Goal: Information Seeking & Learning: Learn about a topic

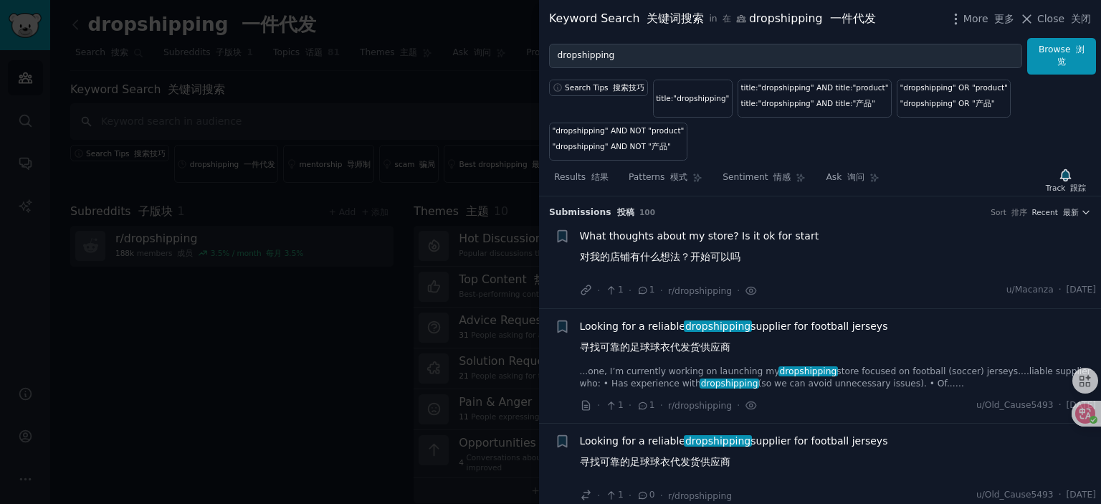
scroll to position [5927, 0]
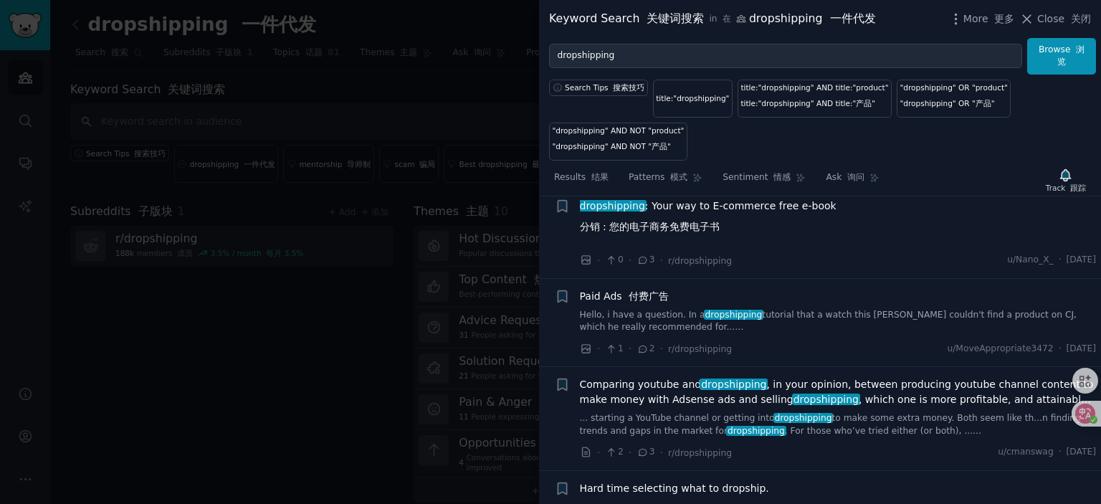
click at [636, 302] on font "付费广告" at bounding box center [648, 295] width 40 height 11
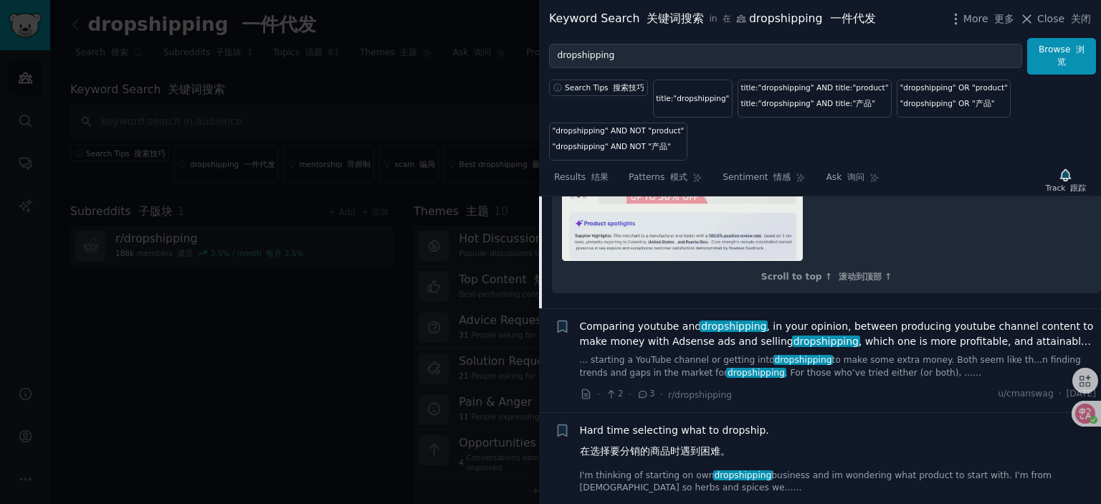
scroll to position [6741, 0]
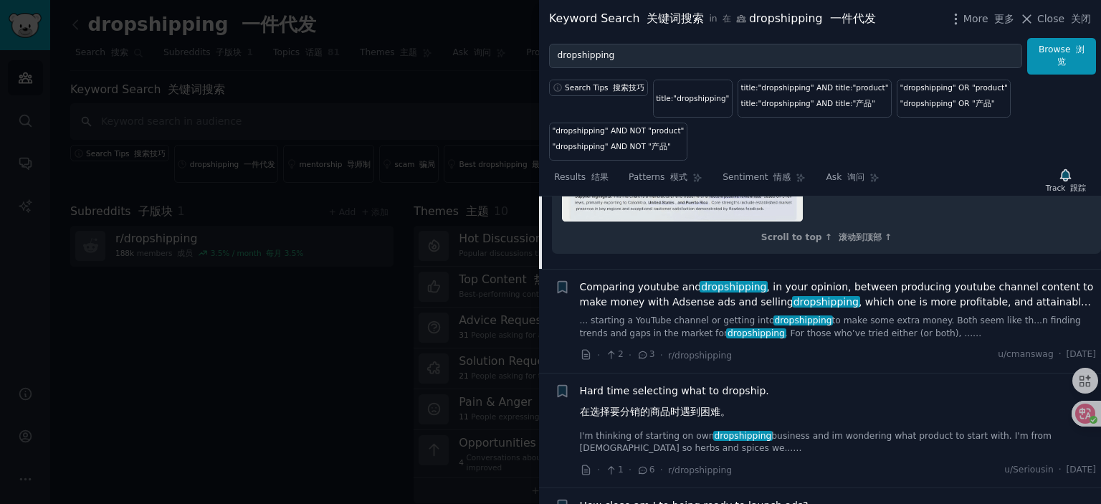
click at [659, 303] on span "Comparing youtube and dropshipping , in your opinion, between producing youtube…" at bounding box center [838, 294] width 517 height 30
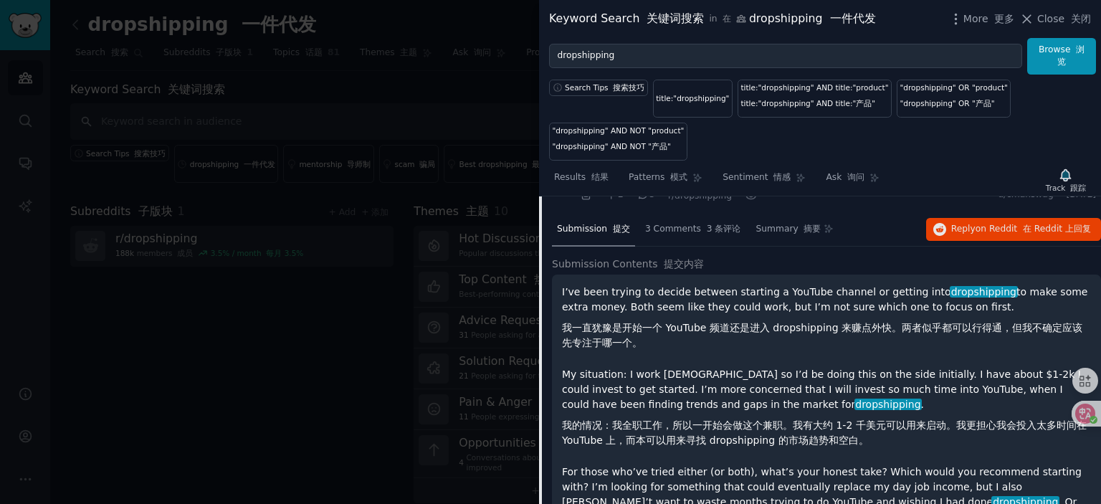
scroll to position [6113, 0]
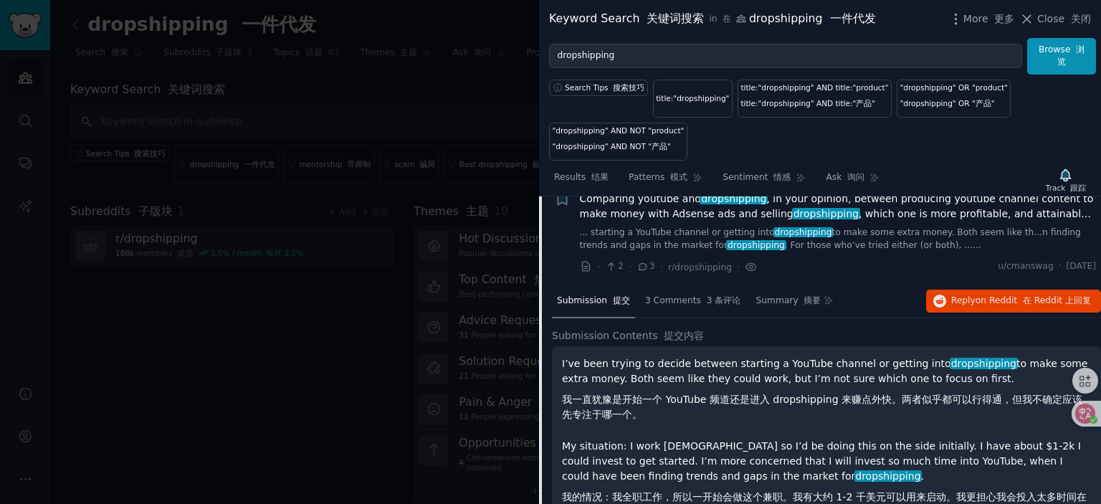
click at [649, 213] on span "Comparing youtube and dropshipping , in your opinion, between producing youtube…" at bounding box center [838, 206] width 517 height 30
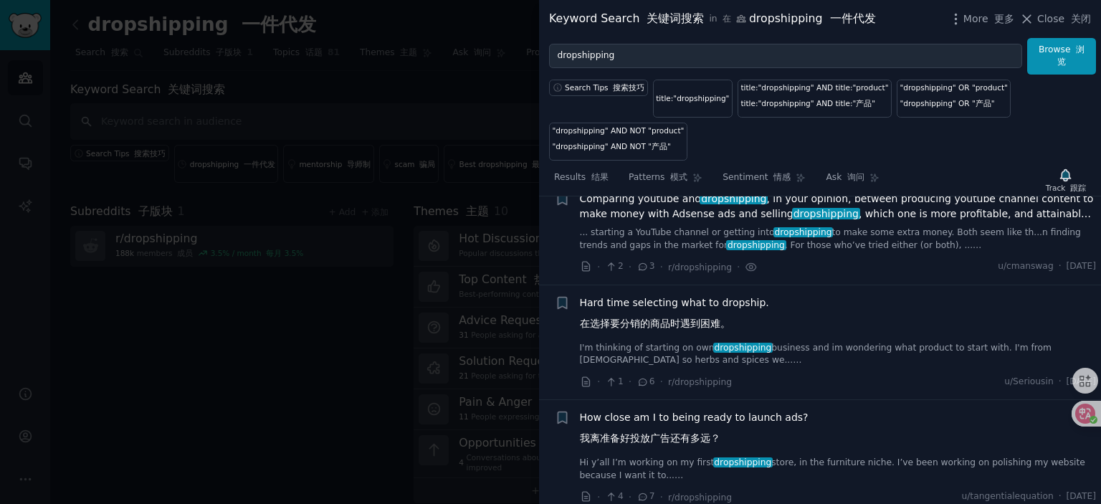
scroll to position [6184, 0]
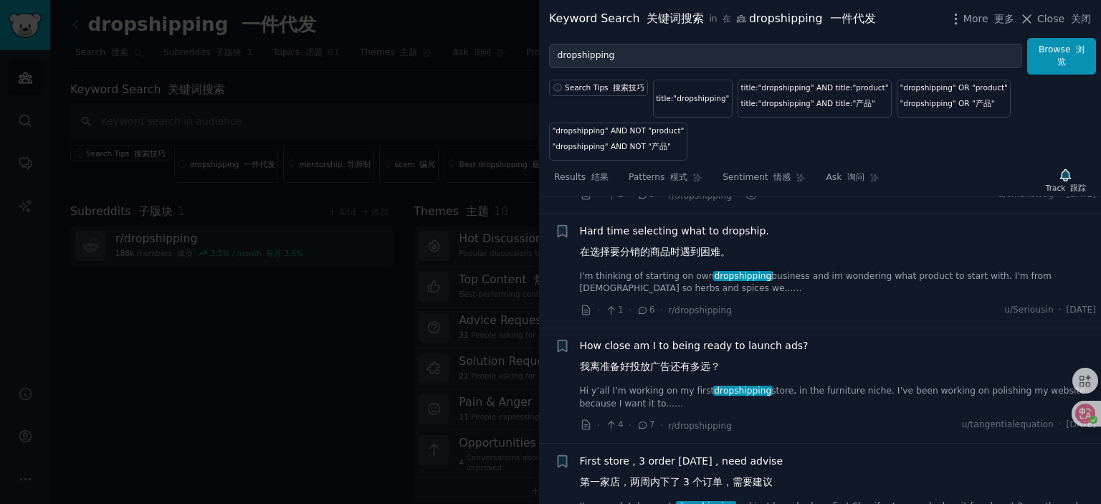
click at [668, 235] on li "+ Hard time selecting what to dropship. 在选择要分销的商品时遇到困难。 I'm thinking of startin…" at bounding box center [820, 271] width 562 height 115
click at [667, 245] on span "Hard time selecting what to dropship. 在选择要分销的商品时遇到困难。" at bounding box center [674, 245] width 189 height 42
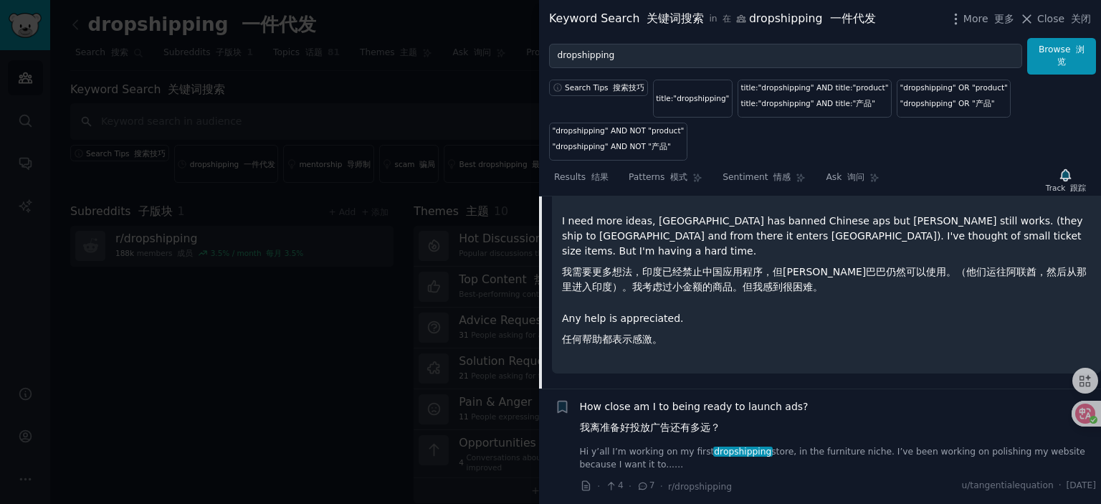
scroll to position [6574, 0]
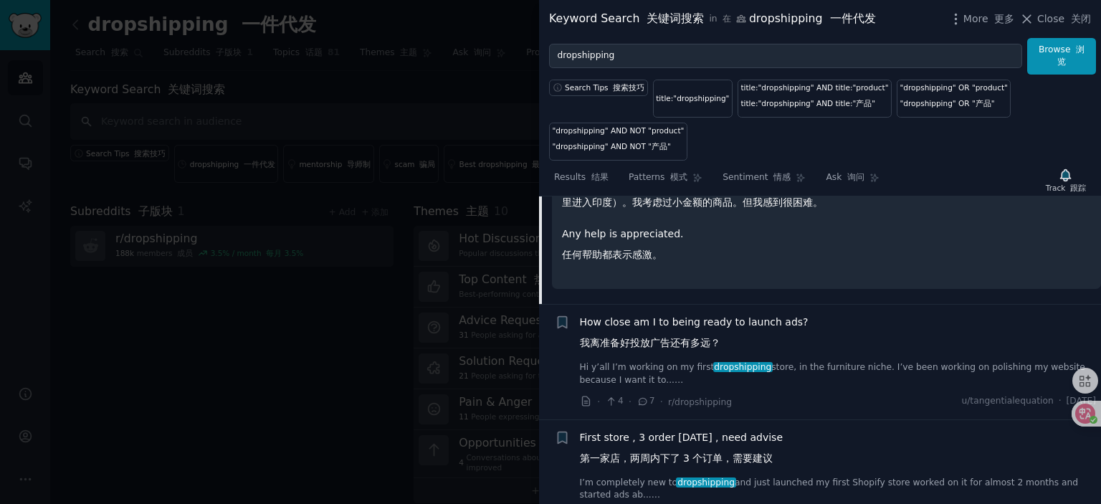
click at [680, 317] on span "How close am I to being ready to launch ads? 我离准备好投放广告还有多远？" at bounding box center [694, 336] width 229 height 42
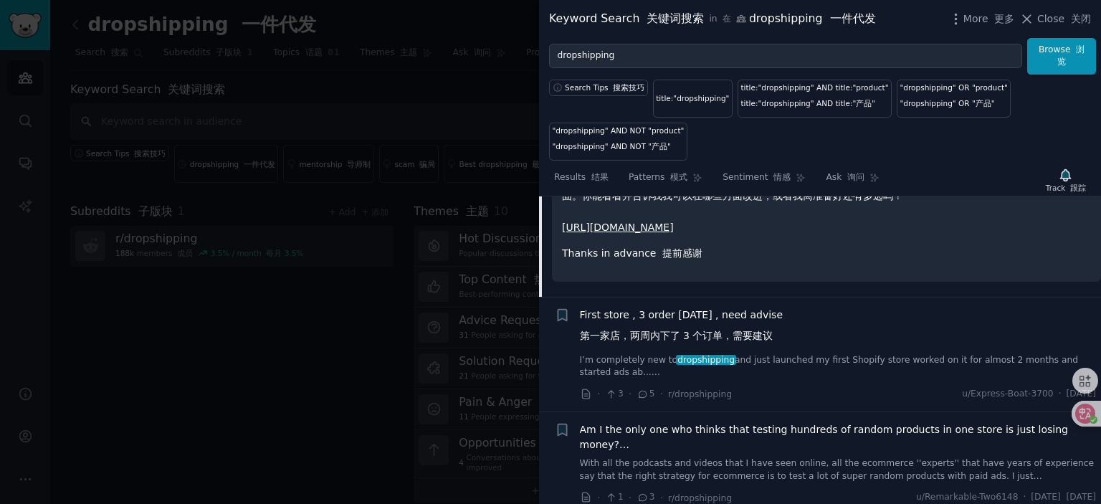
scroll to position [6617, 0]
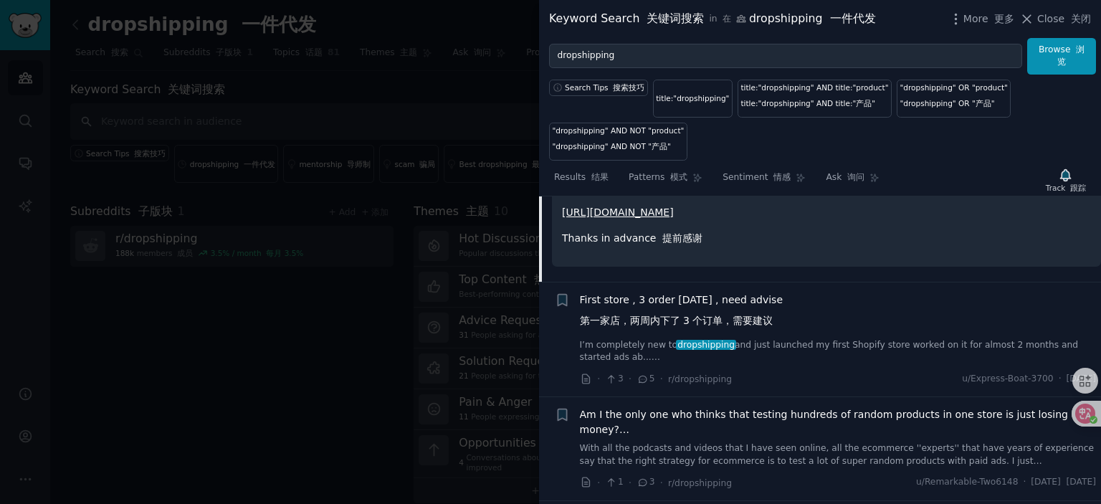
click at [676, 312] on span "First store , 3 order [DATE] , need advise 第一家店，两周内下了 3 个订单，需要建议" at bounding box center [682, 313] width 204 height 42
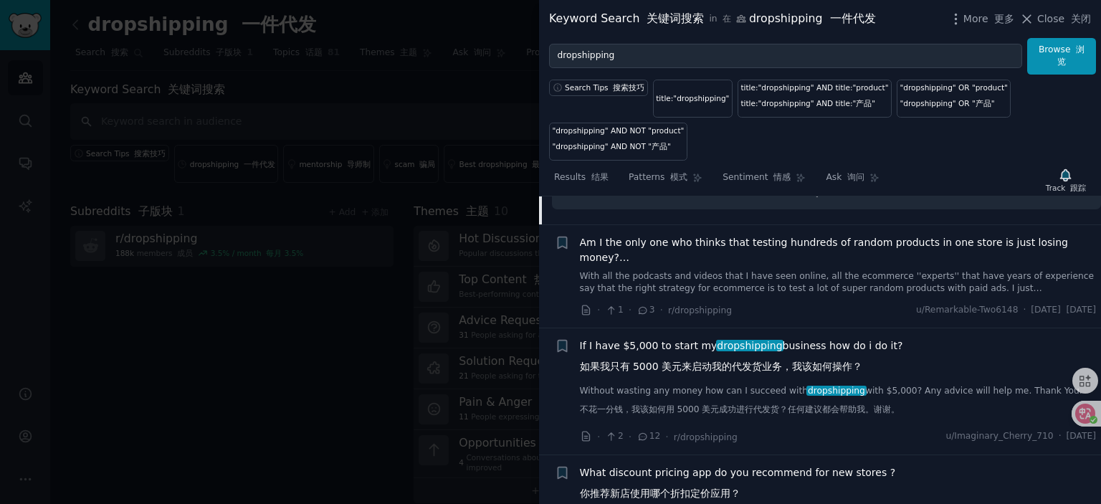
scroll to position [7019, 0]
click at [731, 236] on span "Am I the only one who thinks that testing hundreds of random products in one st…" at bounding box center [838, 248] width 517 height 30
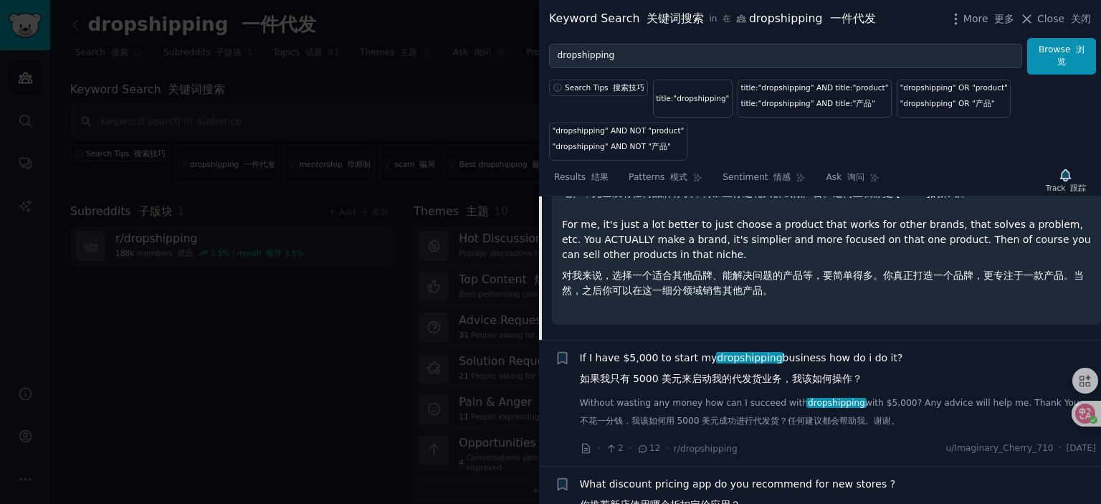
scroll to position [6919, 0]
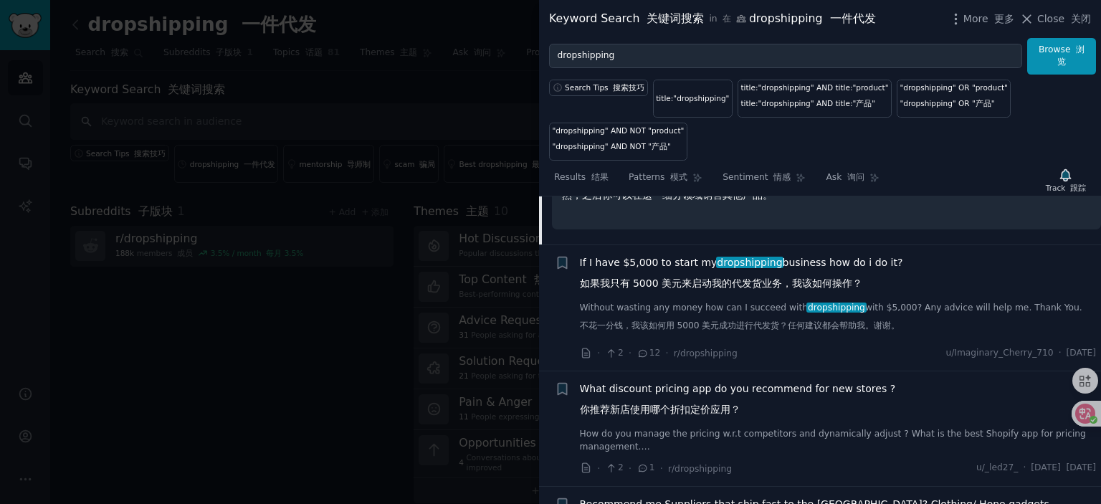
click at [675, 267] on span "If I have $5,000 to start my dropshipping business how do i do it? 如果我只有 5000 美…" at bounding box center [741, 276] width 323 height 42
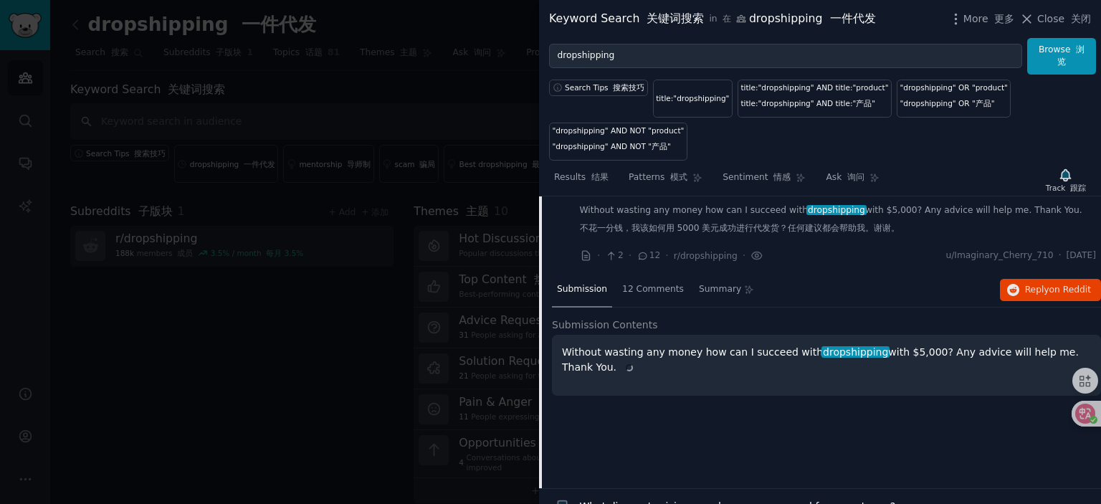
scroll to position [6676, 0]
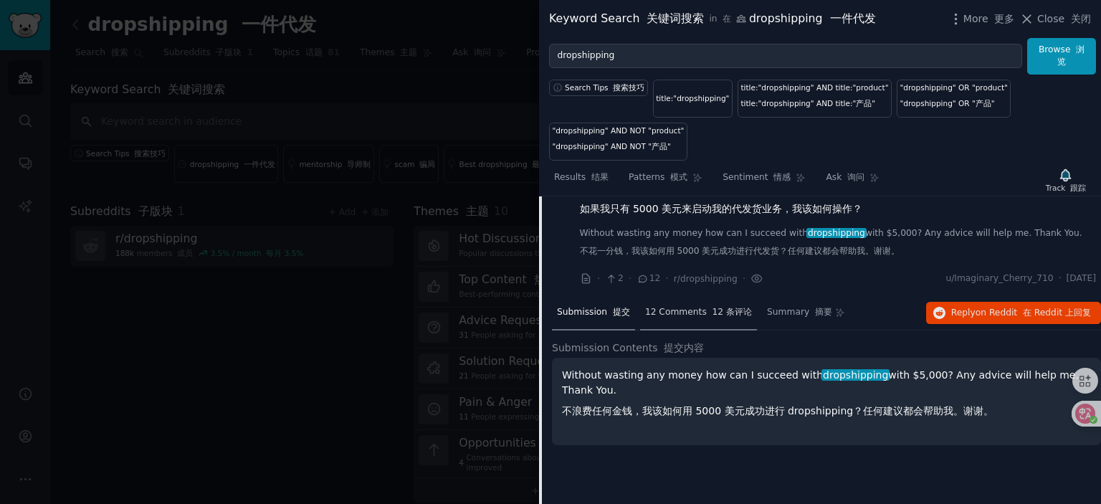
click at [694, 319] on span "12 Comments 12 条评论" at bounding box center [698, 312] width 107 height 13
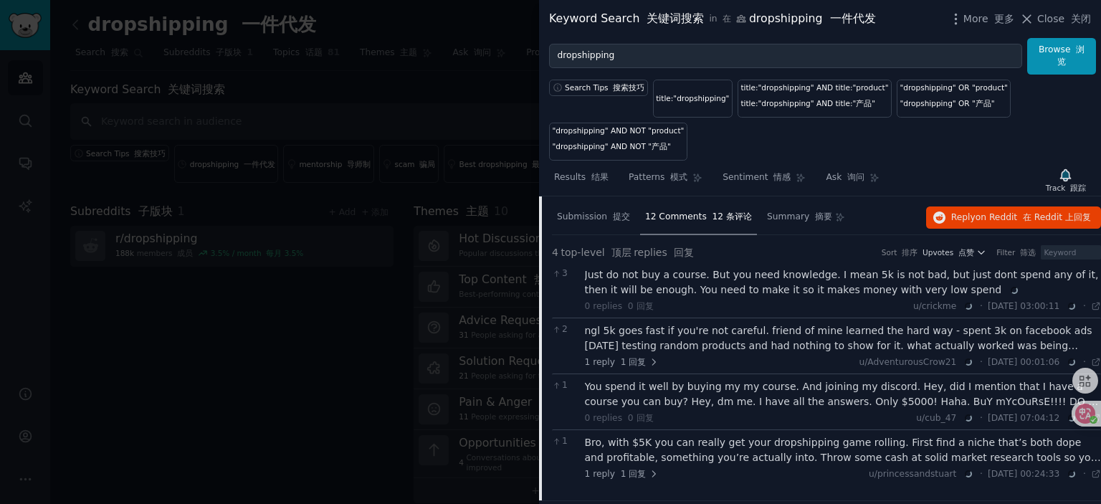
scroll to position [6748, 0]
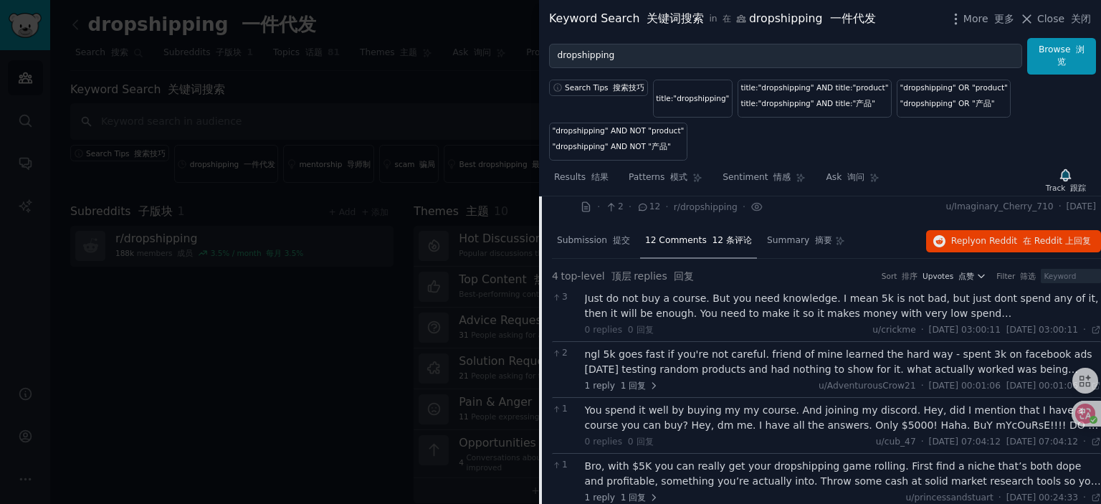
click at [753, 320] on div "Just do not buy a course. But you need knowledge. I mean 5k is not bad, but jus…" at bounding box center [843, 306] width 517 height 30
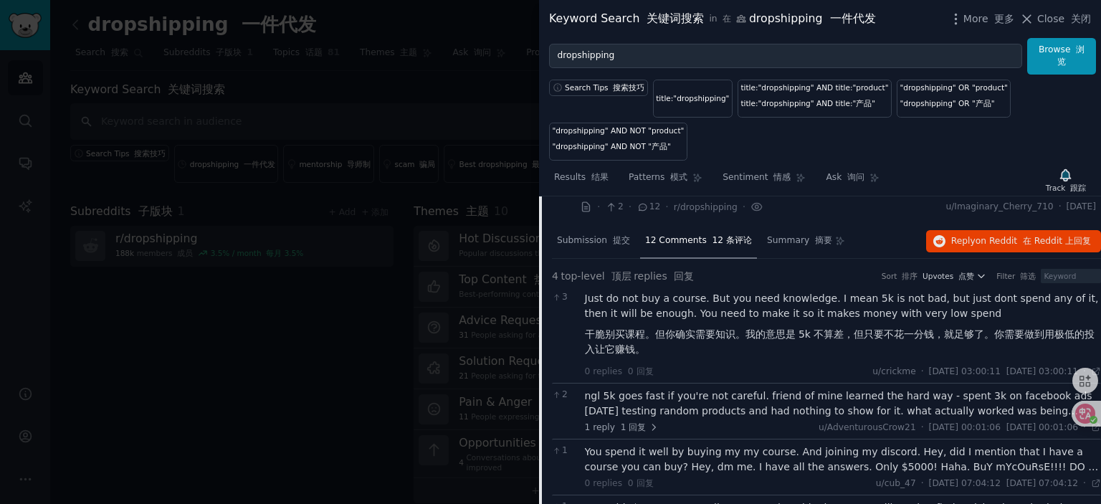
scroll to position [6819, 0]
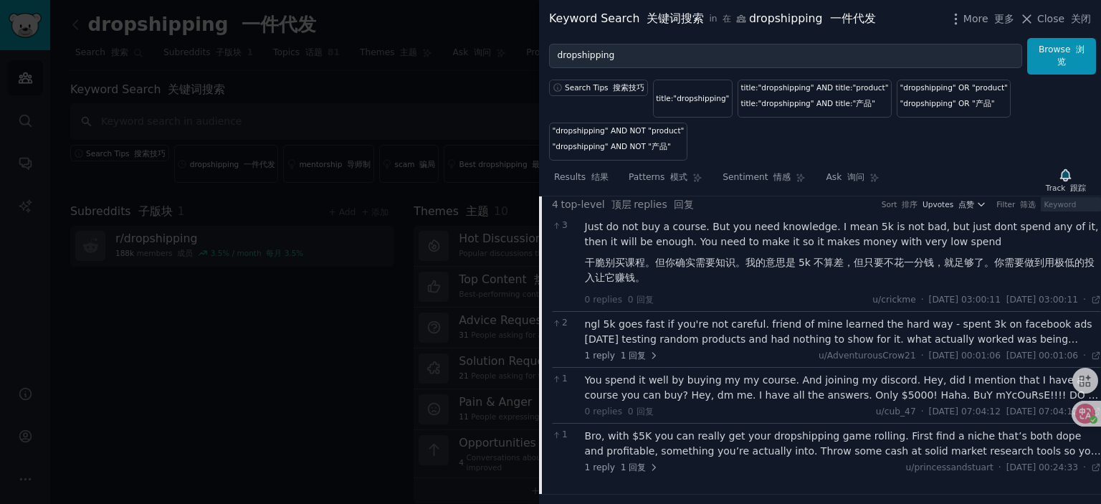
click at [750, 347] on div "ngl 5k goes fast if you're not careful. friend of mine learned the hard way - s…" at bounding box center [843, 332] width 517 height 30
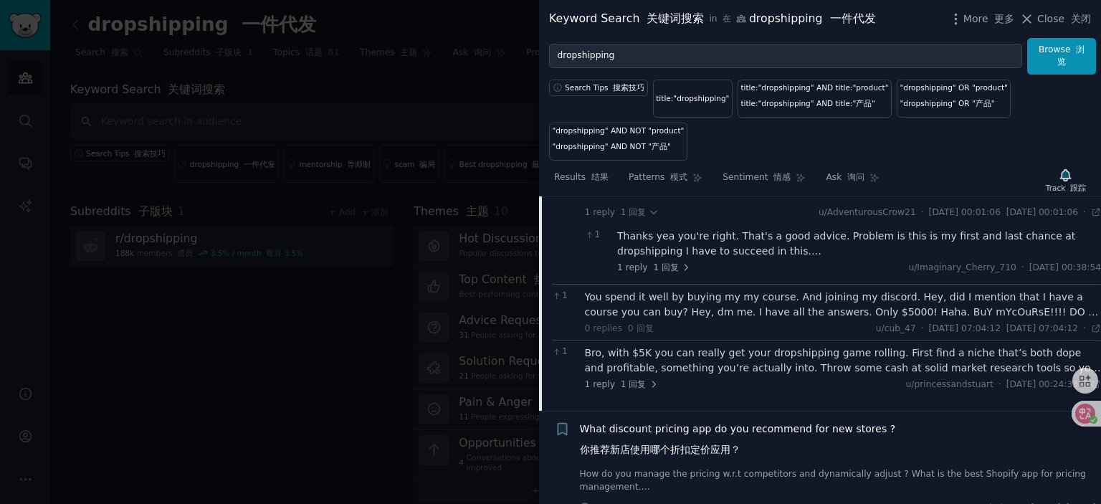
scroll to position [7106, 0]
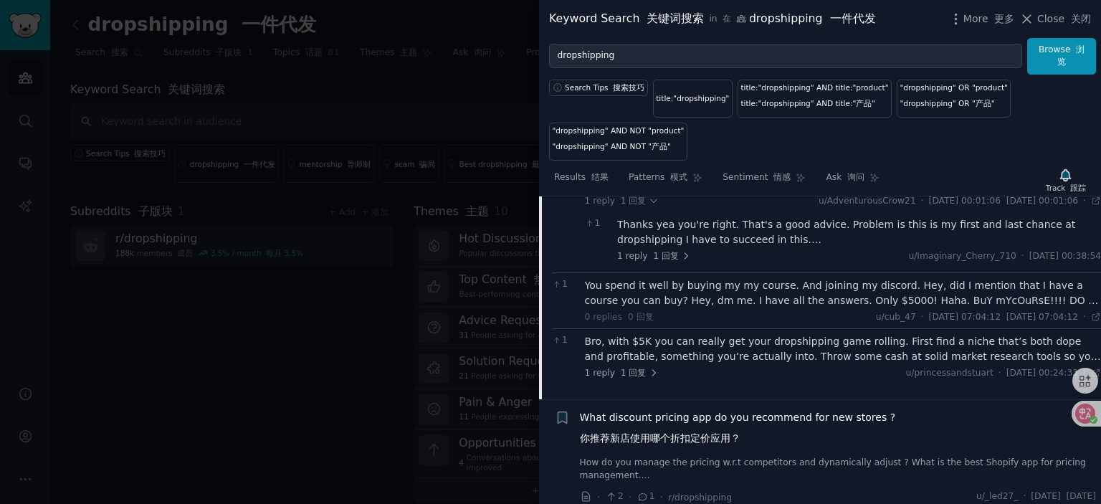
click at [783, 307] on div "You spend it well by buying my my course. And joining my discord. Hey, did I me…" at bounding box center [843, 293] width 517 height 30
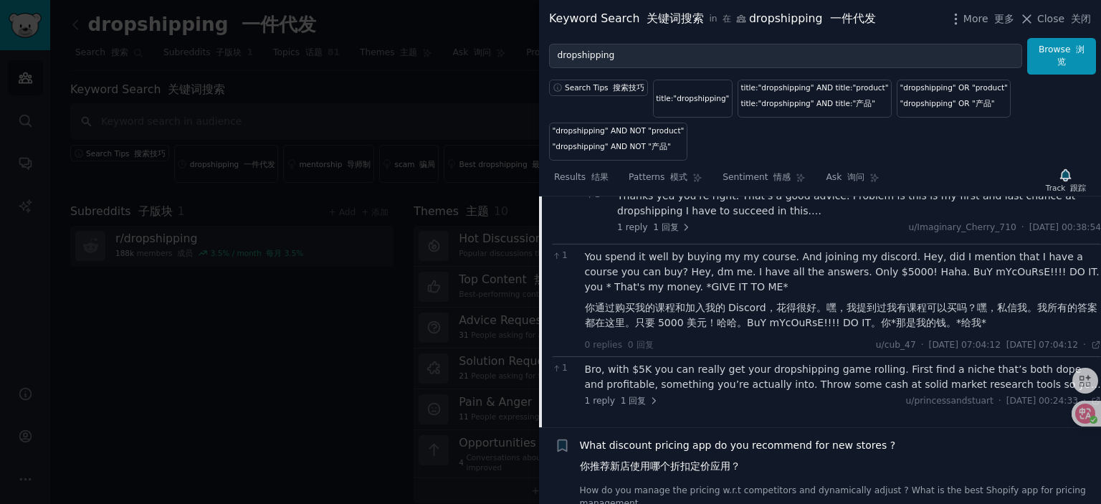
scroll to position [7177, 0]
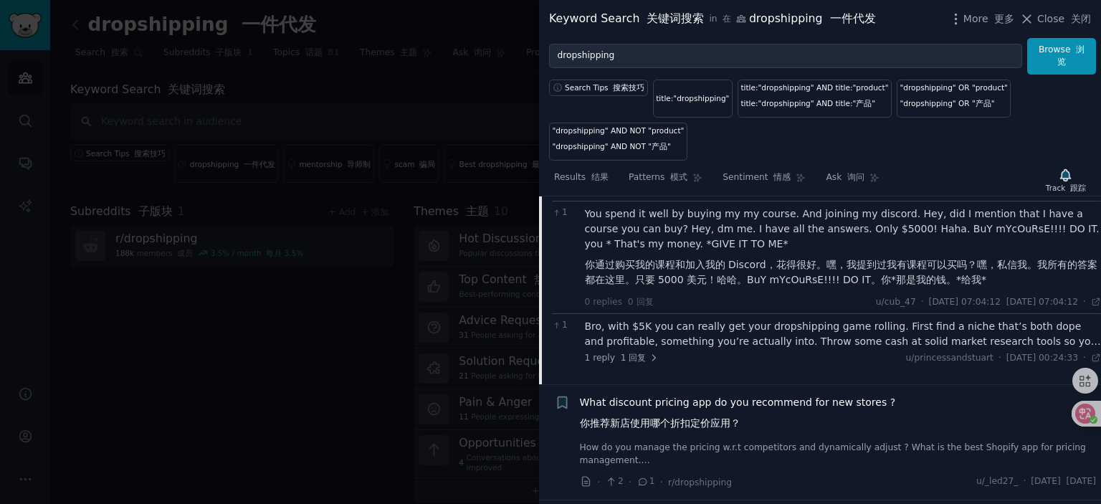
click at [777, 333] on div "Bro, with $5K you can really get your dropshipping game rolling. First find a n…" at bounding box center [843, 334] width 517 height 30
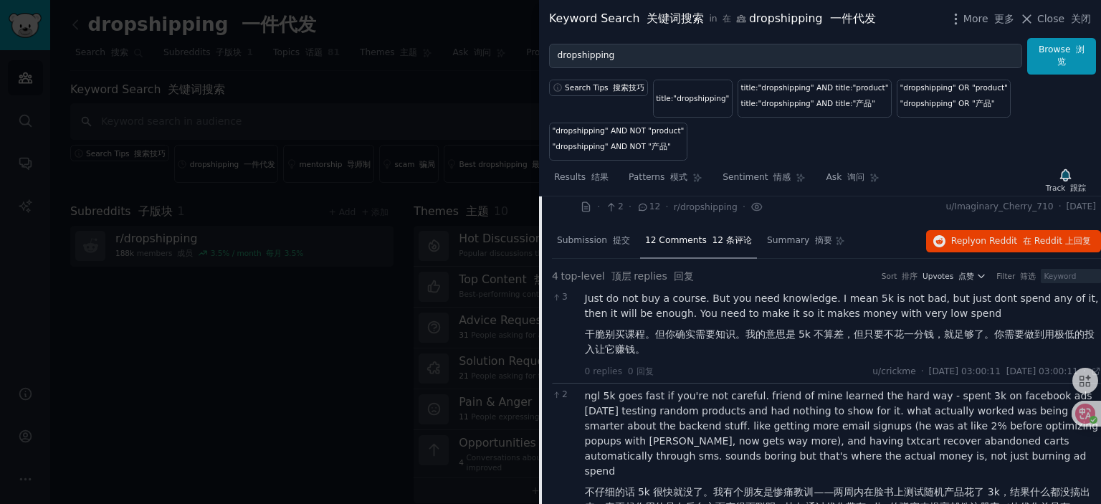
scroll to position [6676, 0]
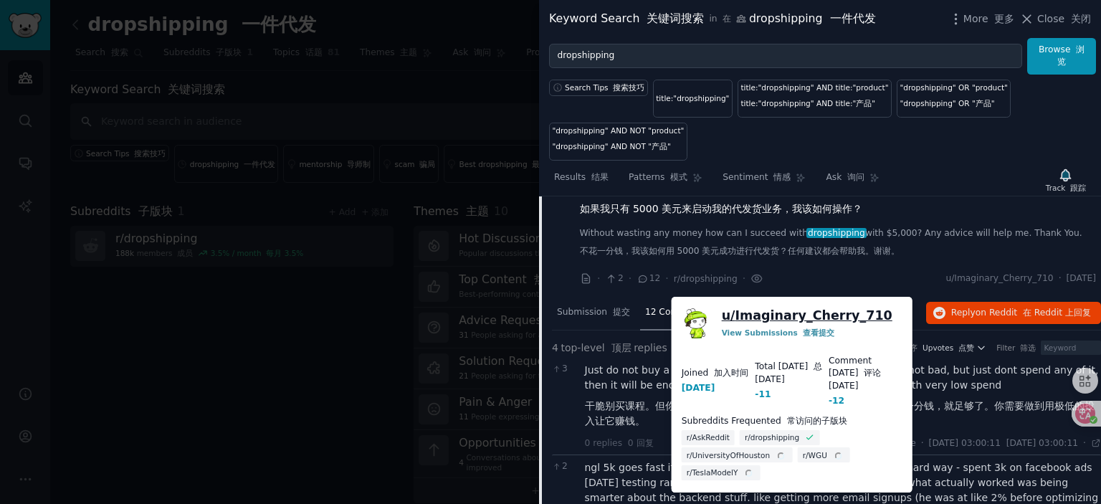
click at [813, 312] on link "u/ Imaginary_Cherry_710" at bounding box center [807, 316] width 171 height 18
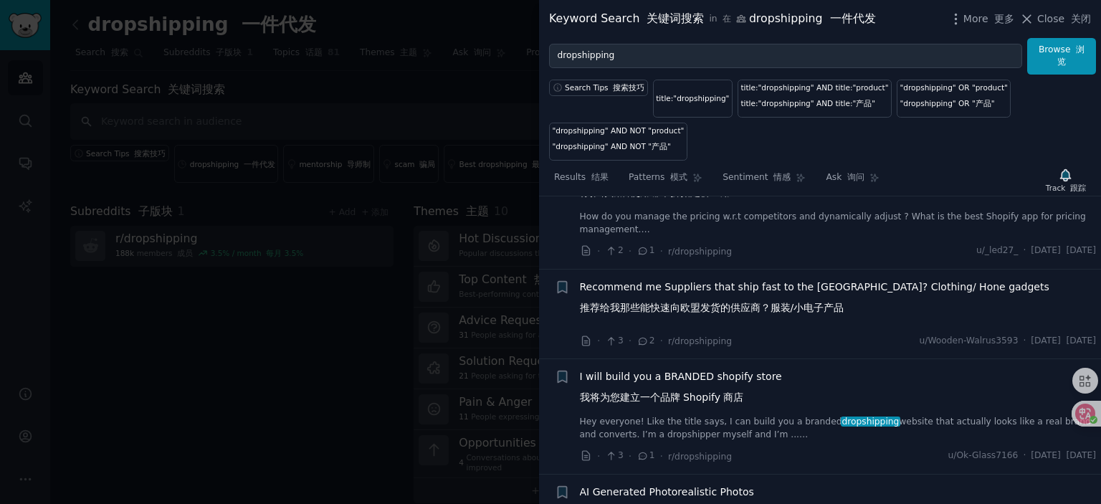
scroll to position [7679, 0]
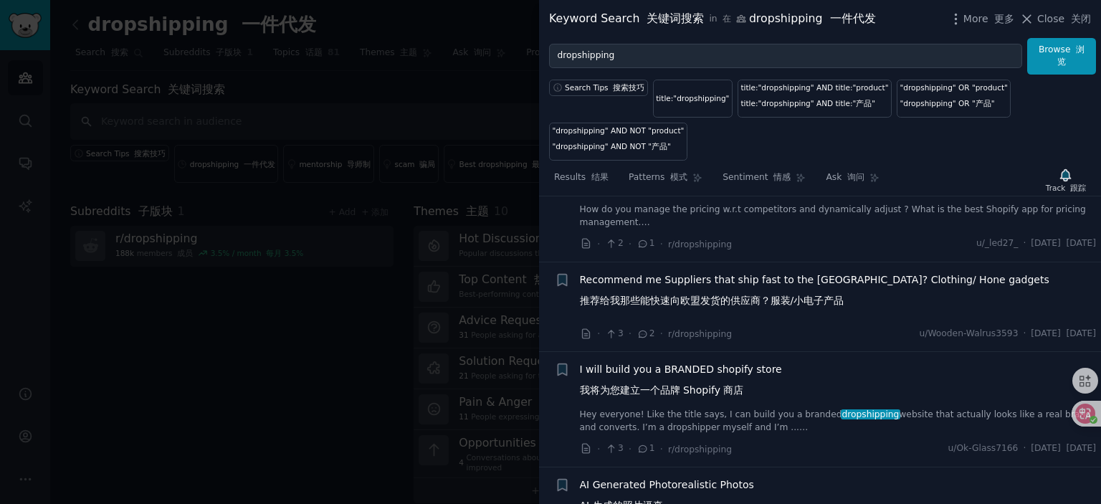
click at [698, 289] on span "Recommend me Suppliers that ship fast to the [GEOGRAPHIC_DATA]? Clothing/ Hone …" at bounding box center [814, 293] width 469 height 42
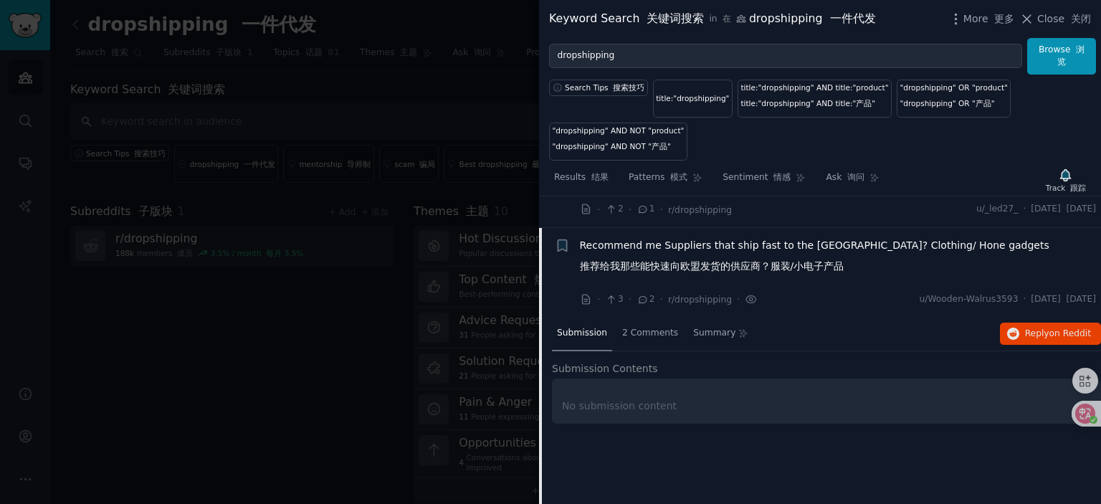
scroll to position [6917, 0]
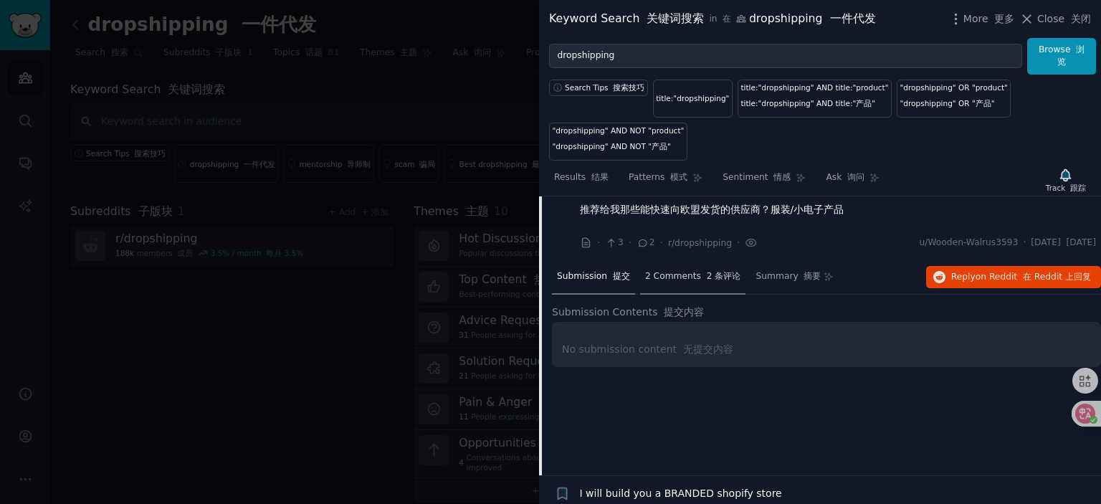
click at [684, 283] on span "2 Comments 2 条评论" at bounding box center [693, 276] width 96 height 13
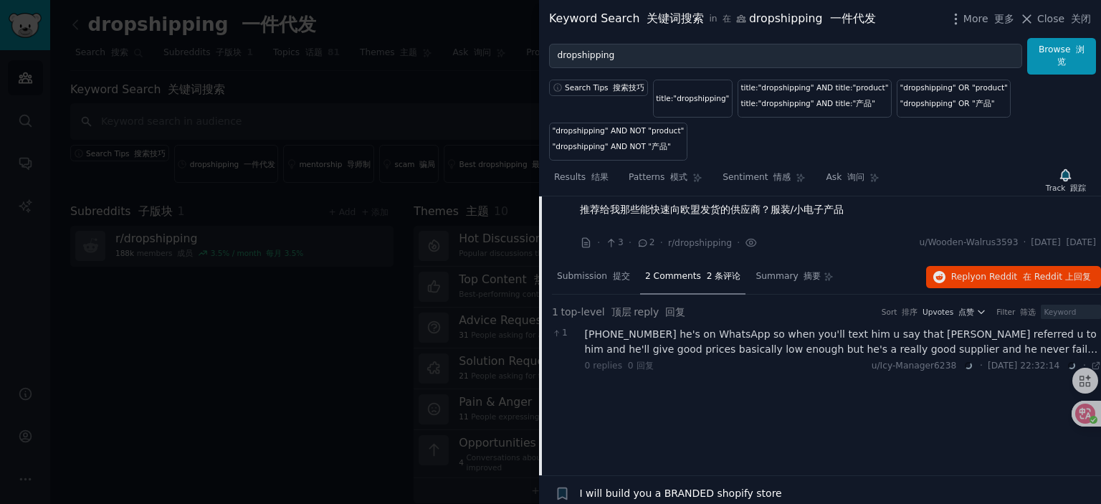
scroll to position [6988, 0]
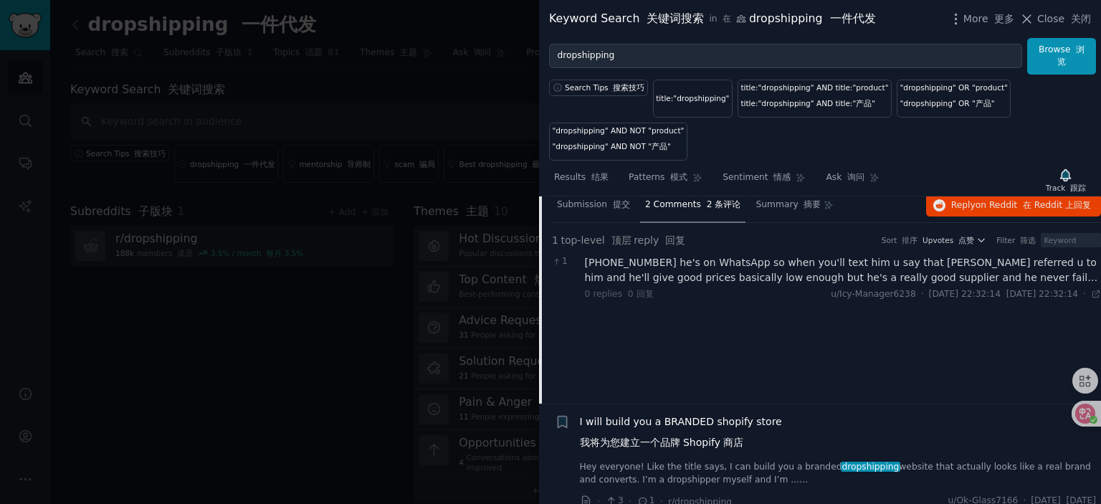
click at [763, 285] on div "[PHONE_NUMBER] he's on WhatsApp so when you'll text him u say that [PERSON_NAME…" at bounding box center [843, 270] width 517 height 30
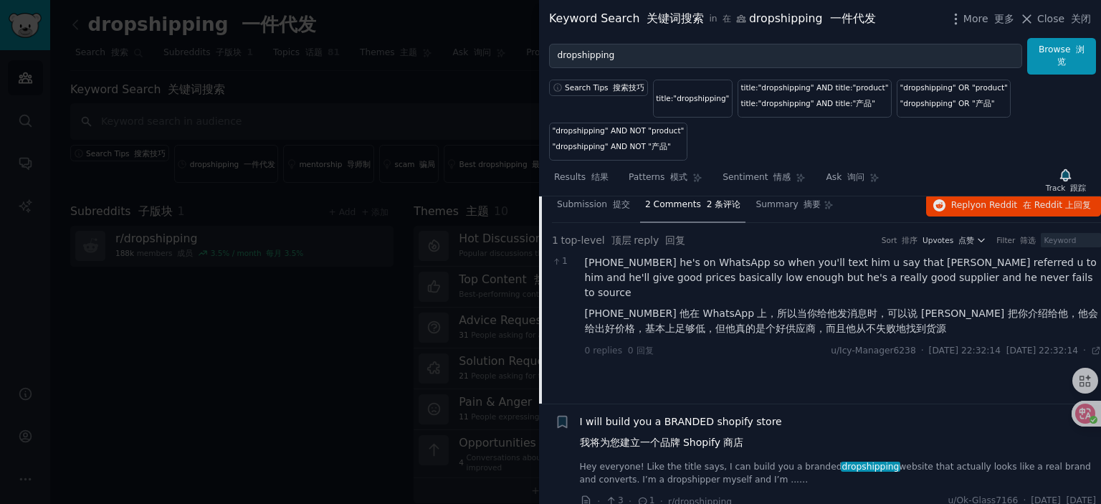
scroll to position [6917, 0]
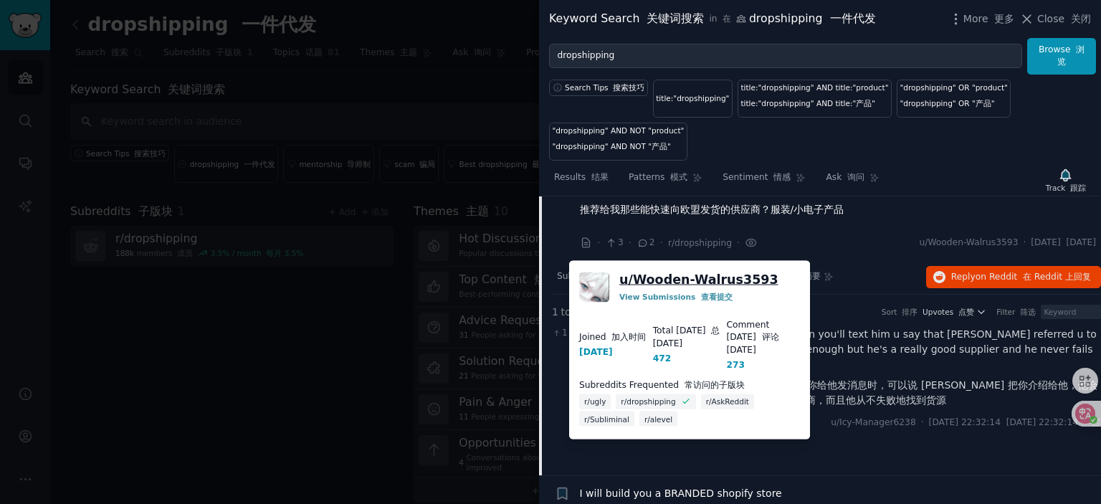
click at [690, 277] on link "u/ Wooden-Walrus3593" at bounding box center [698, 280] width 159 height 18
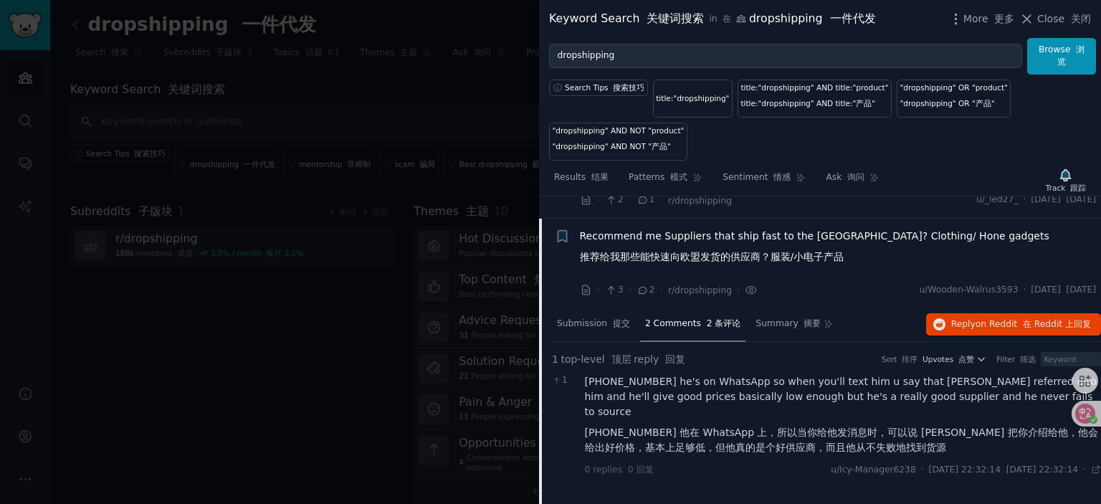
scroll to position [6845, 0]
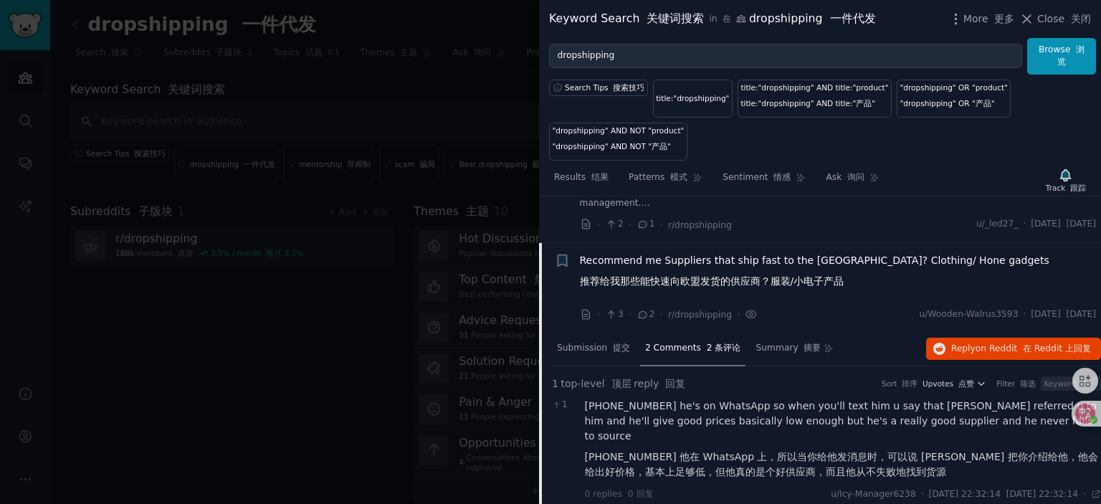
click at [724, 286] on span "Recommend me Suppliers that ship fast to the [GEOGRAPHIC_DATA]? Clothing/ Hone …" at bounding box center [814, 274] width 469 height 42
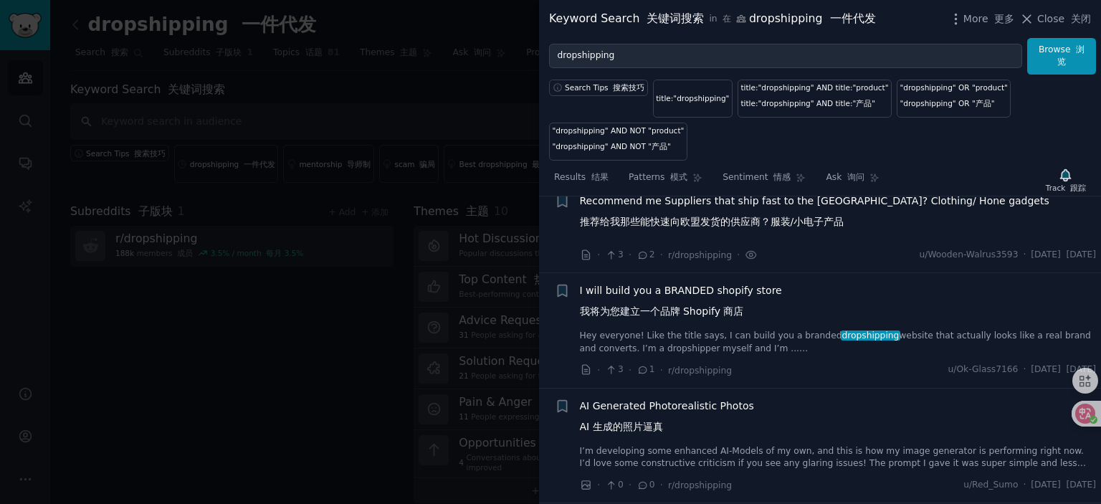
scroll to position [6917, 0]
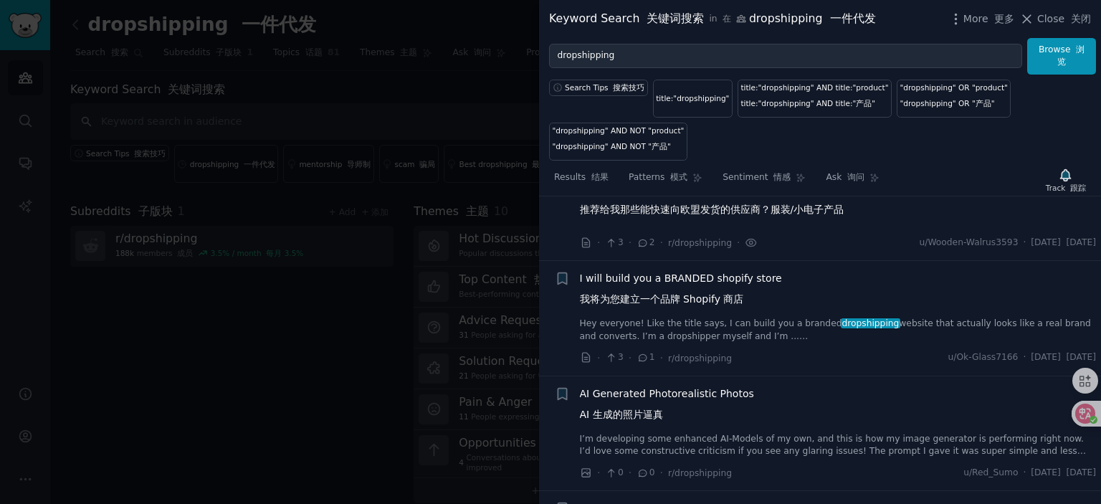
click at [692, 299] on span "I will build you a BRANDED shopify store 我将为您建立一个品牌 Shopify 商店" at bounding box center [681, 292] width 202 height 42
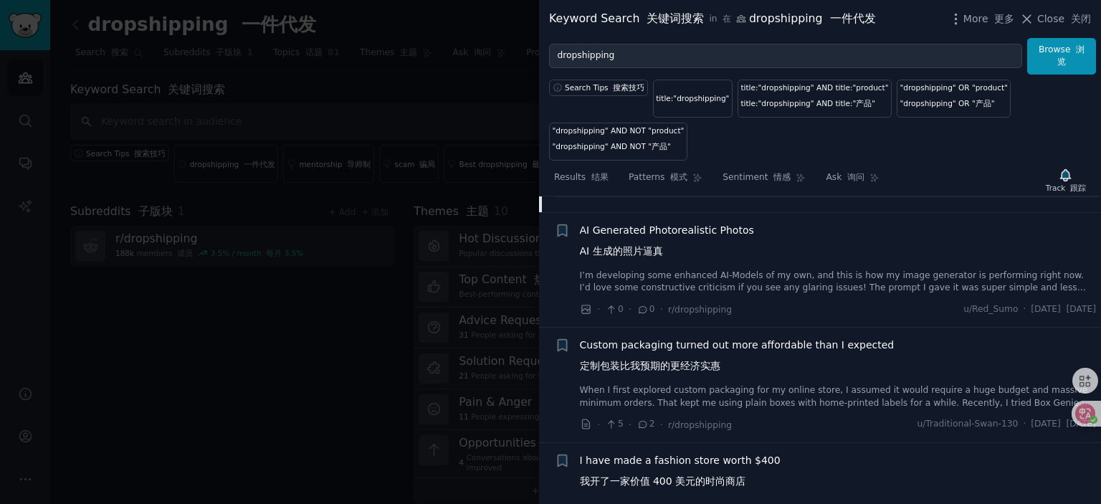
scroll to position [7365, 0]
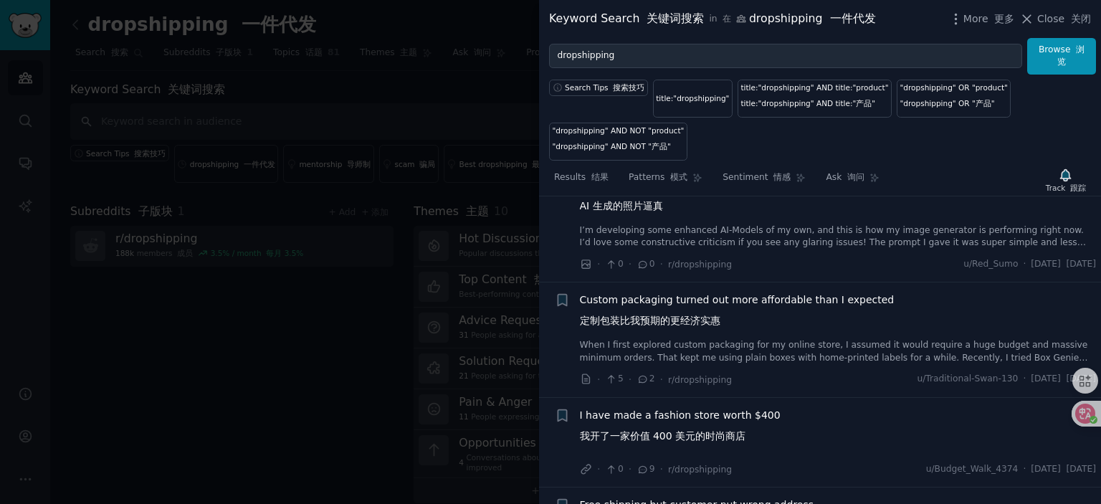
click at [681, 325] on span "Custom packaging turned out more affordable than I expected 定制包装比我预期的更经济实惠" at bounding box center [737, 313] width 315 height 42
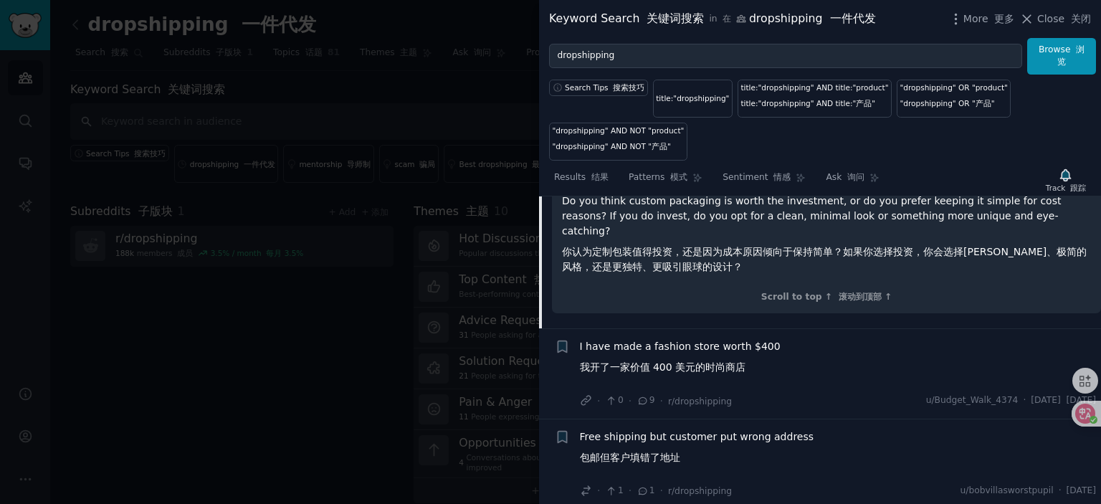
scroll to position [7738, 0]
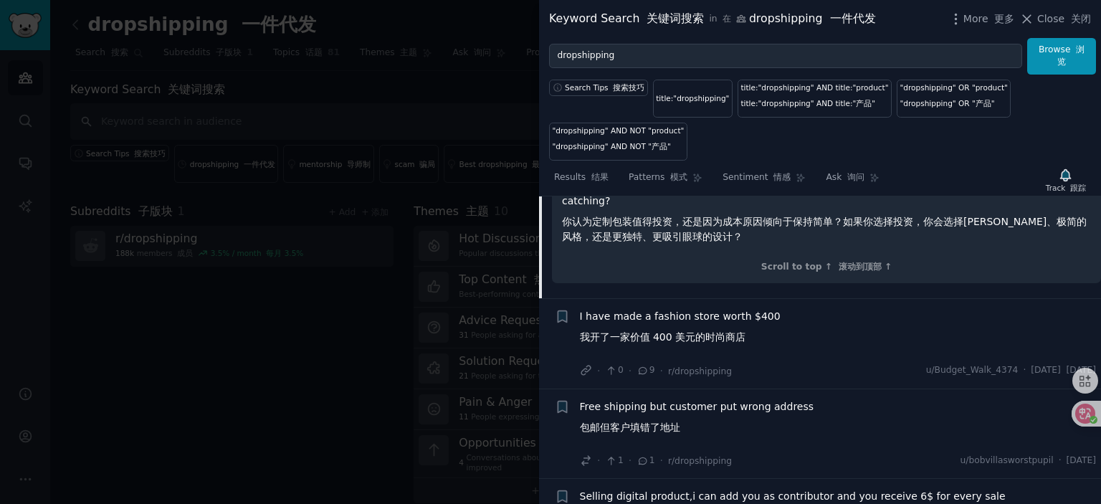
click at [684, 320] on span "I have made a fashion store worth $400 我开了一家价值 400 美元的时尚商店" at bounding box center [680, 330] width 201 height 42
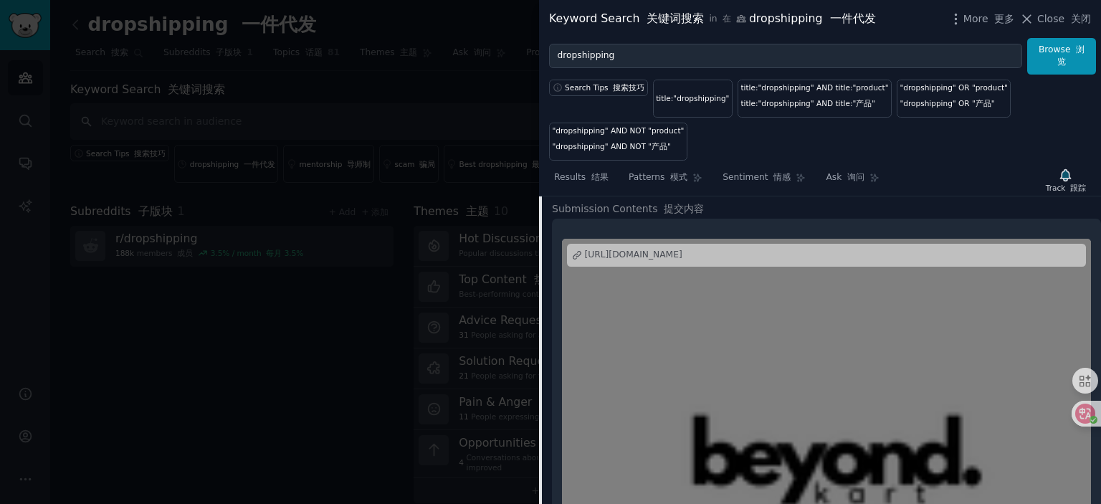
scroll to position [7423, 0]
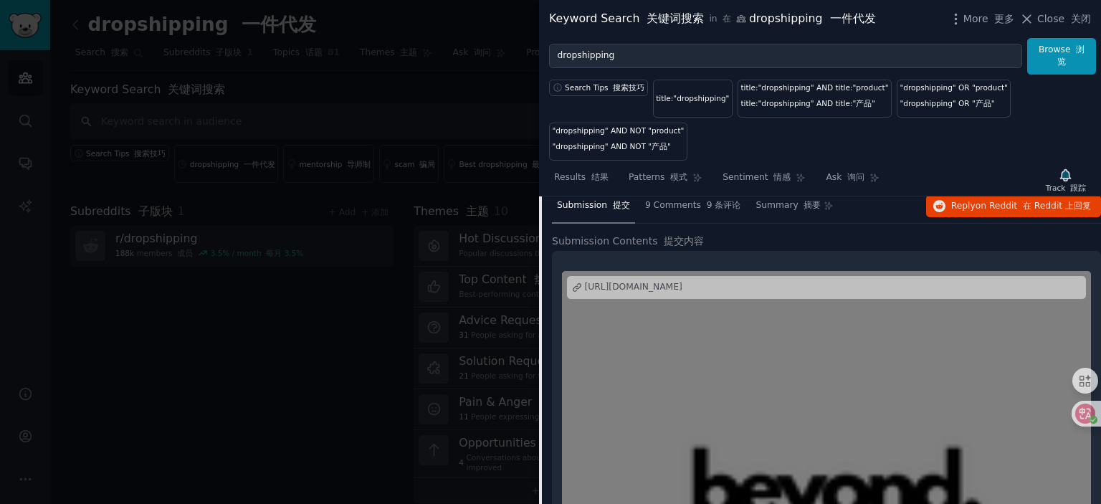
click at [636, 294] on div "[URL][DOMAIN_NAME]" at bounding box center [633, 287] width 97 height 13
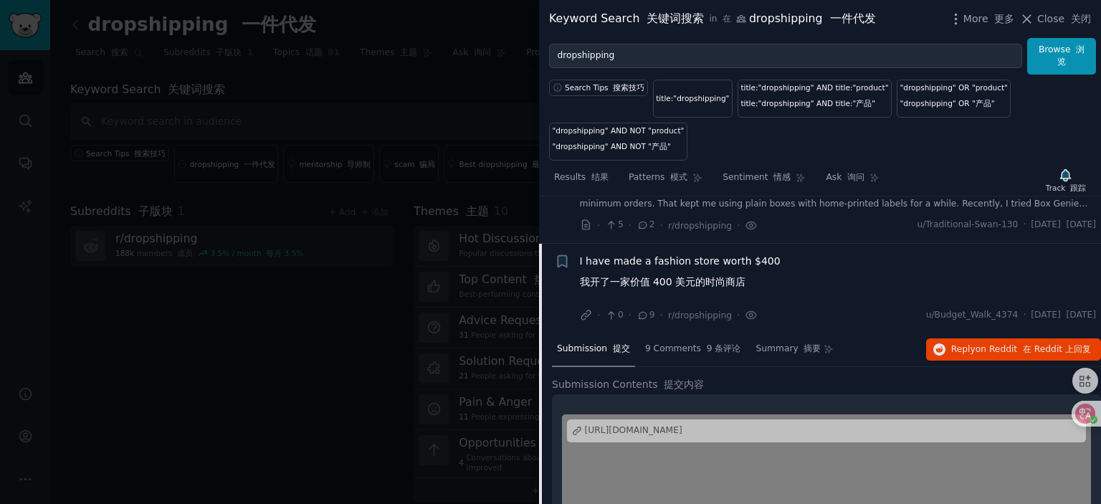
drag, startPoint x: 631, startPoint y: 287, endPoint x: 647, endPoint y: 277, distance: 18.3
click at [632, 287] on span "I have made a fashion store worth $400 我开了一家价值 400 美元的时尚商店" at bounding box center [680, 275] width 201 height 42
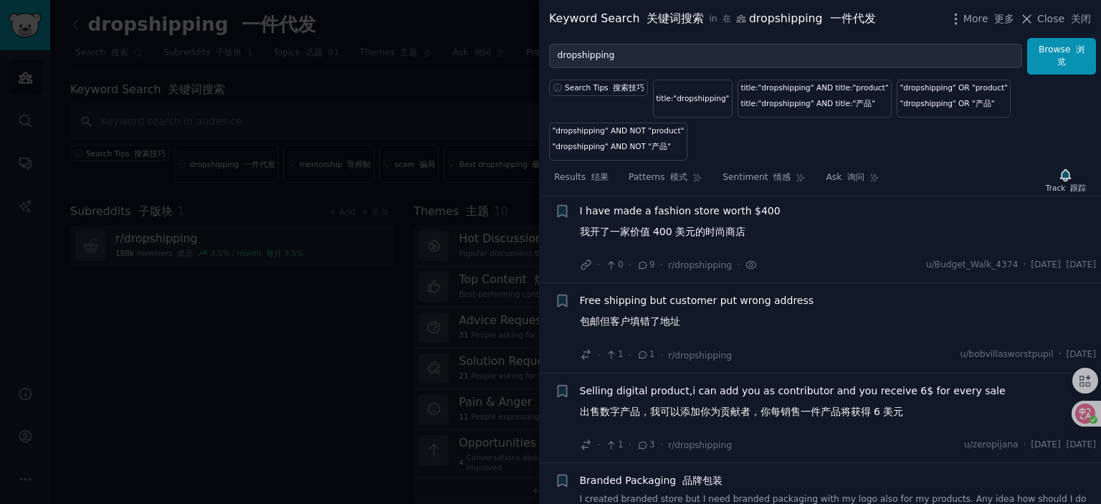
scroll to position [7351, 0]
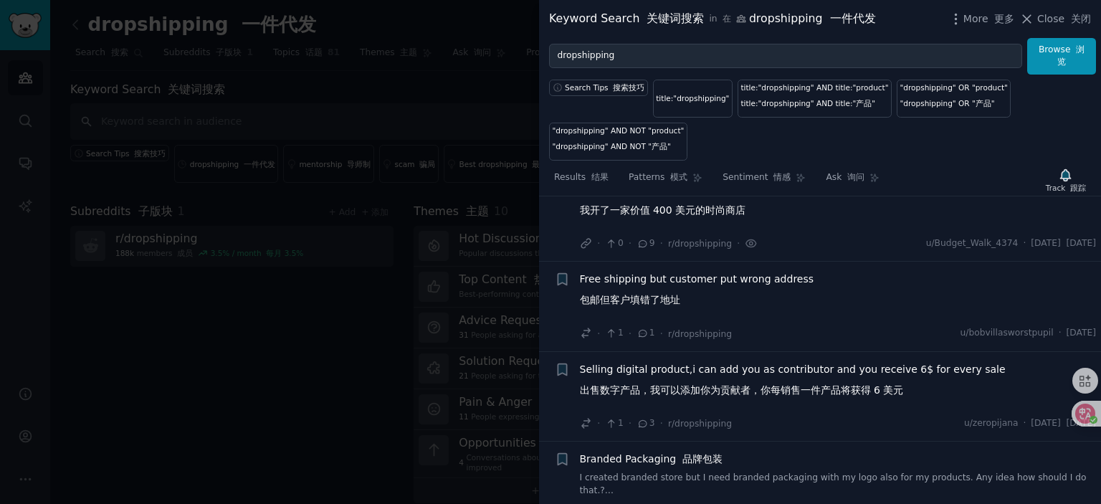
drag, startPoint x: 651, startPoint y: 305, endPoint x: 676, endPoint y: 309, distance: 25.3
click at [651, 305] on span "Free shipping but customer put wrong address 包邮但客户填错了地址" at bounding box center [697, 293] width 234 height 42
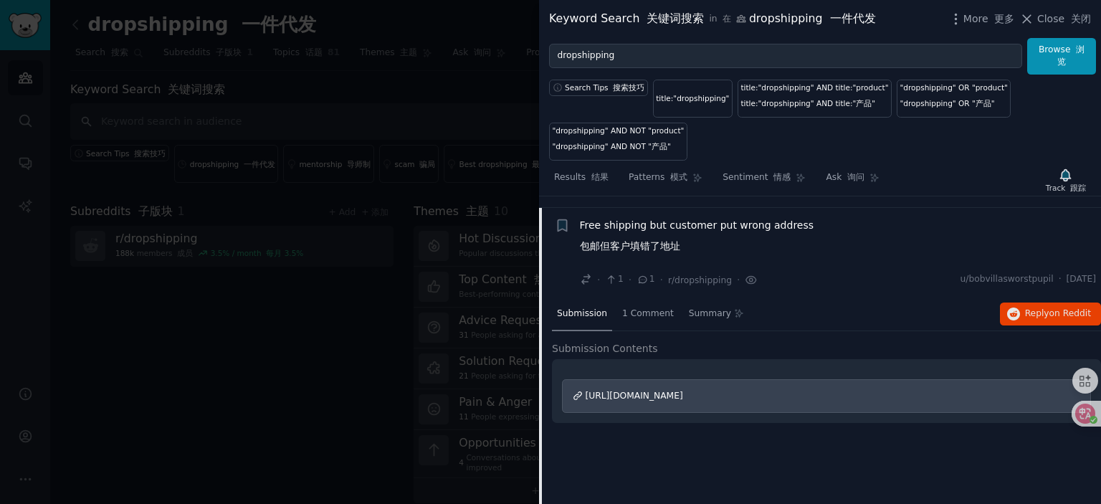
scroll to position [7441, 0]
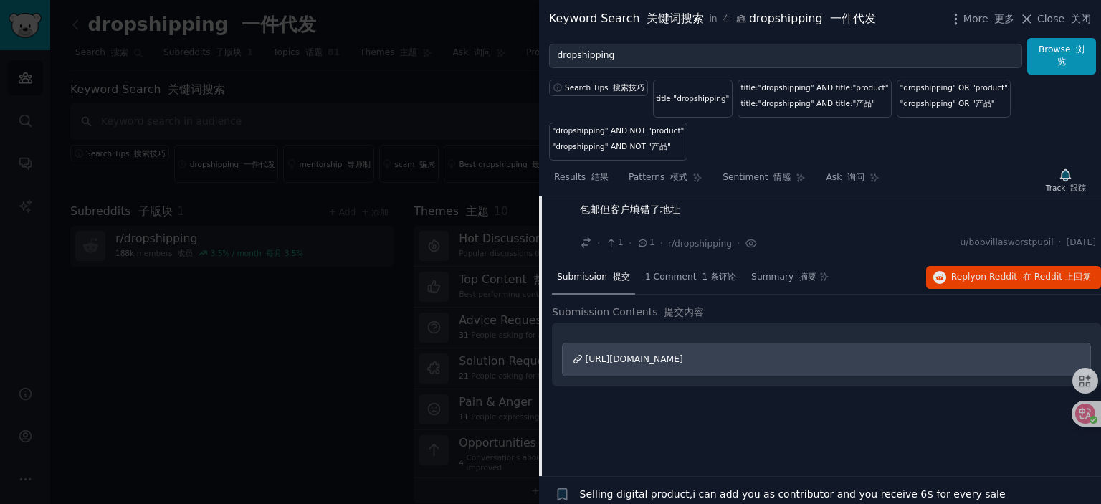
click at [685, 212] on span "Free shipping but customer put wrong address 包邮但客户填错了地址" at bounding box center [697, 202] width 234 height 42
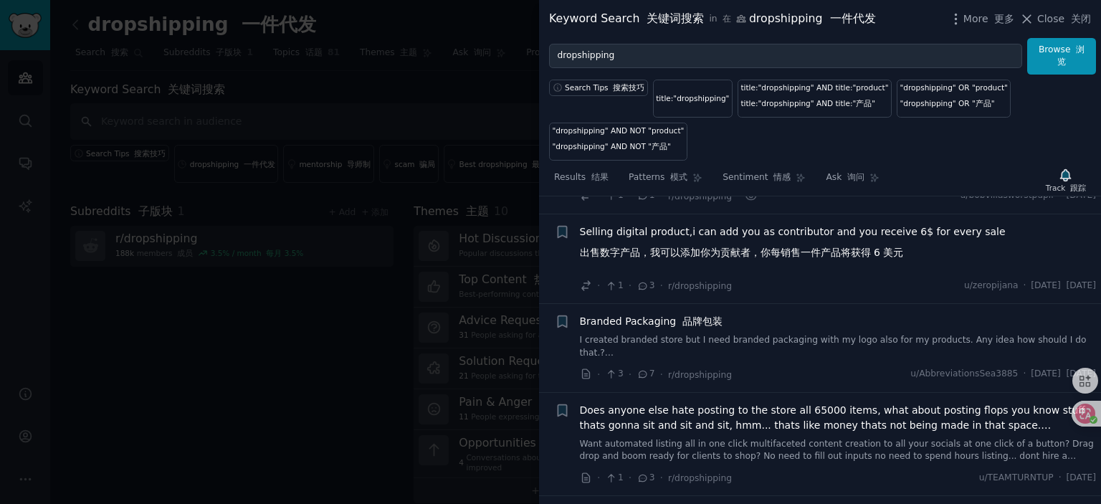
scroll to position [7513, 0]
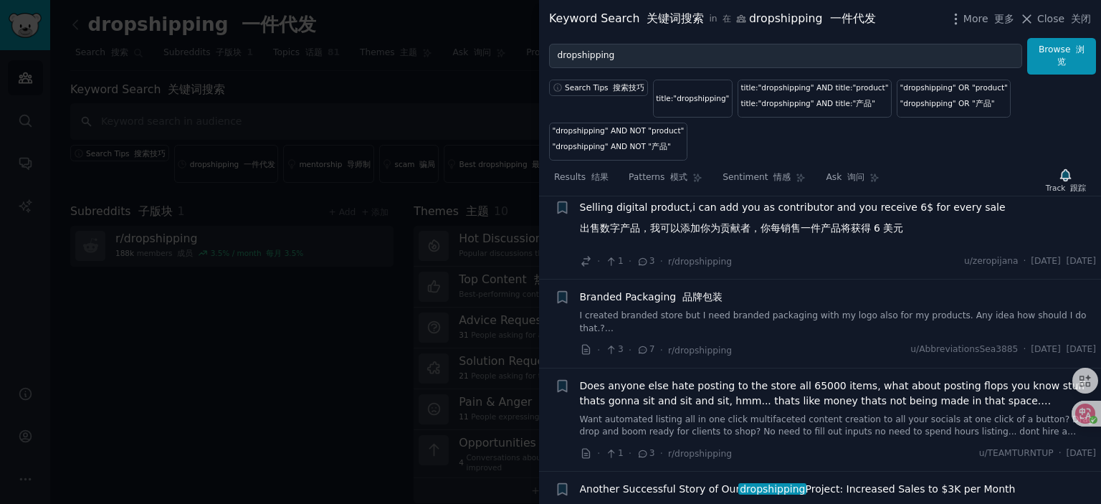
click at [642, 305] on span "Branded Packaging 品牌包装" at bounding box center [651, 297] width 143 height 15
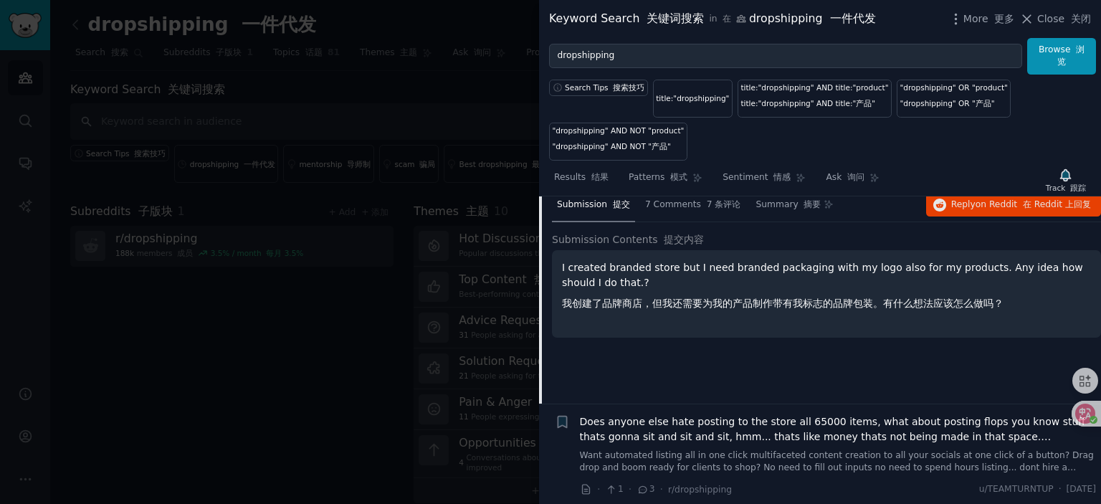
scroll to position [7620, 0]
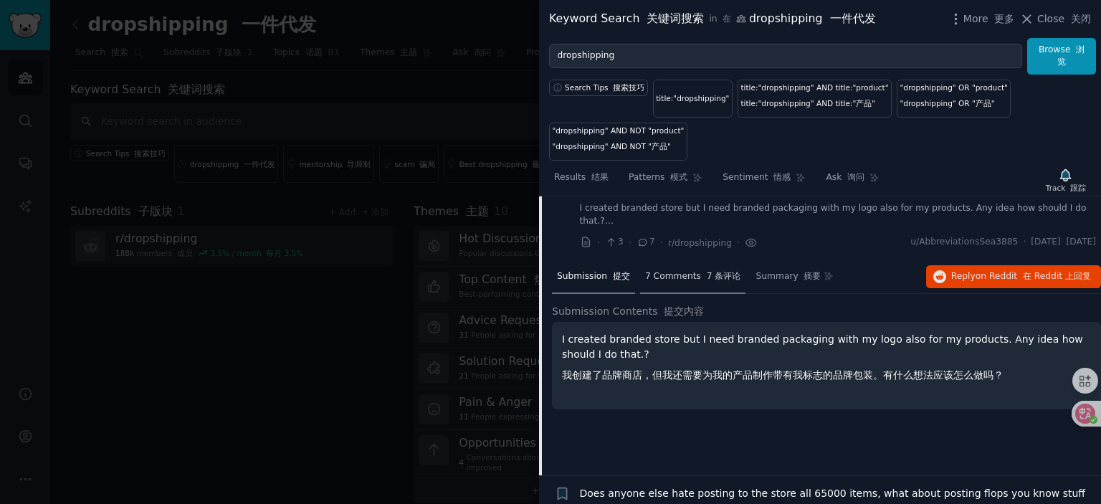
click at [691, 283] on span "7 Comments 7 条评论" at bounding box center [693, 276] width 96 height 13
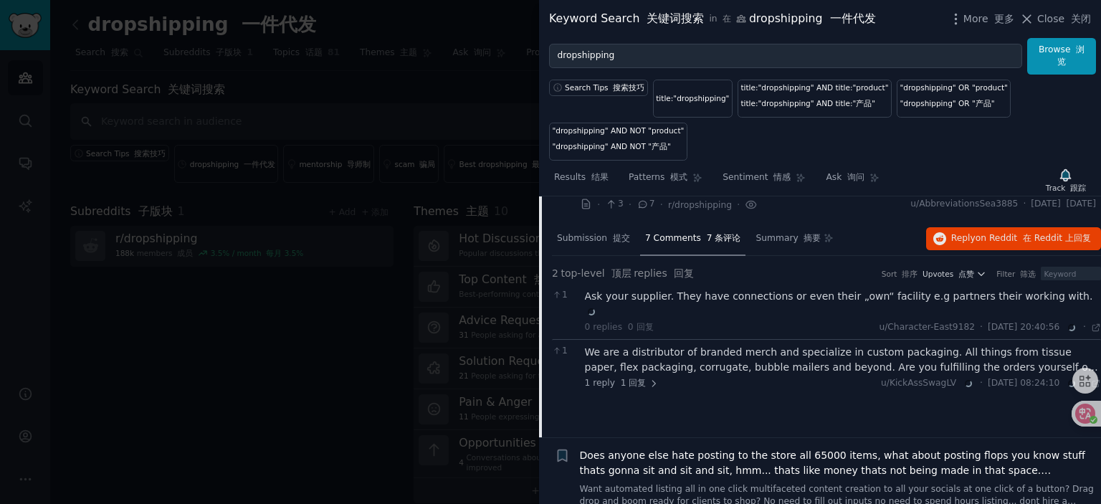
scroll to position [7692, 0]
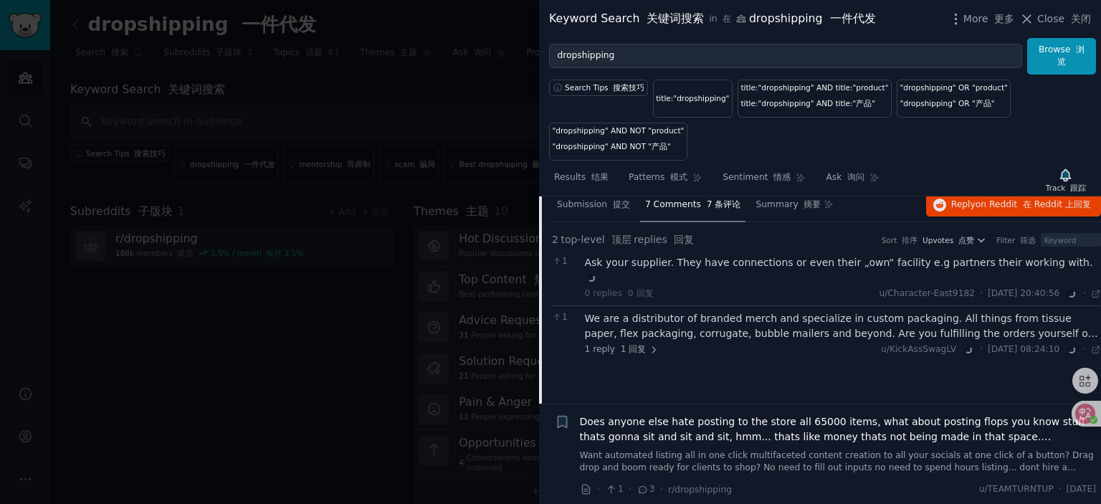
click at [737, 285] on div "Ask your supplier. They have connections or even their „own“ facility e.g partn…" at bounding box center [843, 270] width 517 height 30
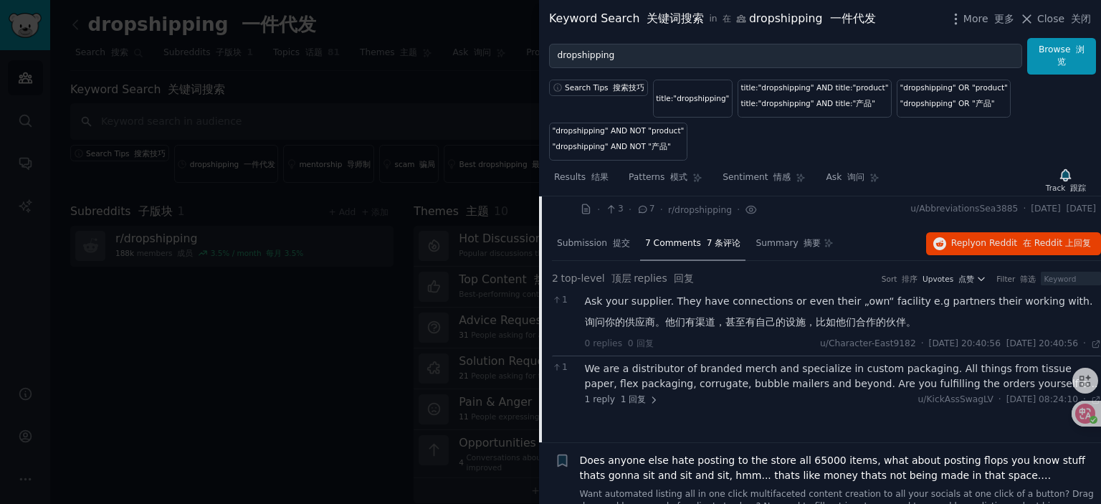
scroll to position [7620, 0]
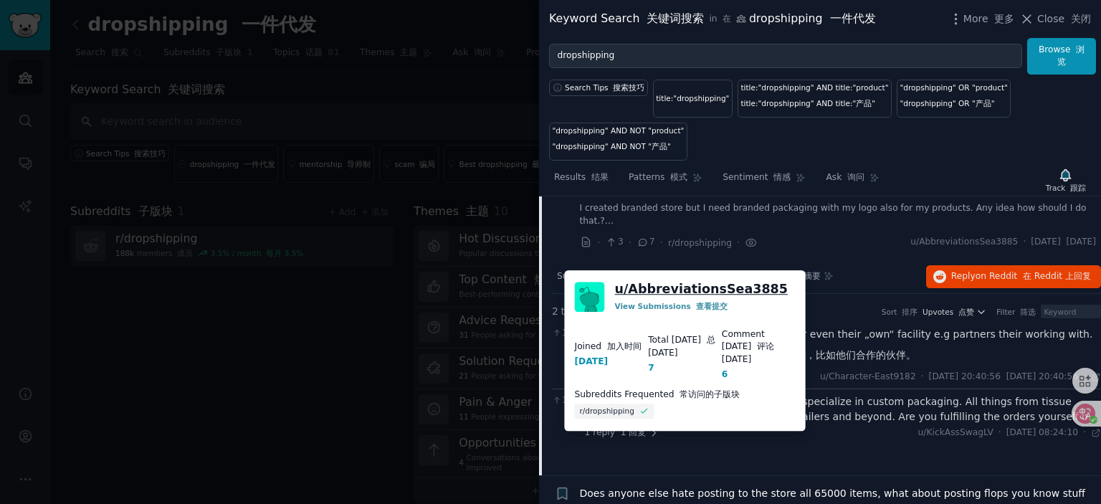
click at [709, 288] on link "u/ AbbreviationsSea3885" at bounding box center [701, 289] width 173 height 18
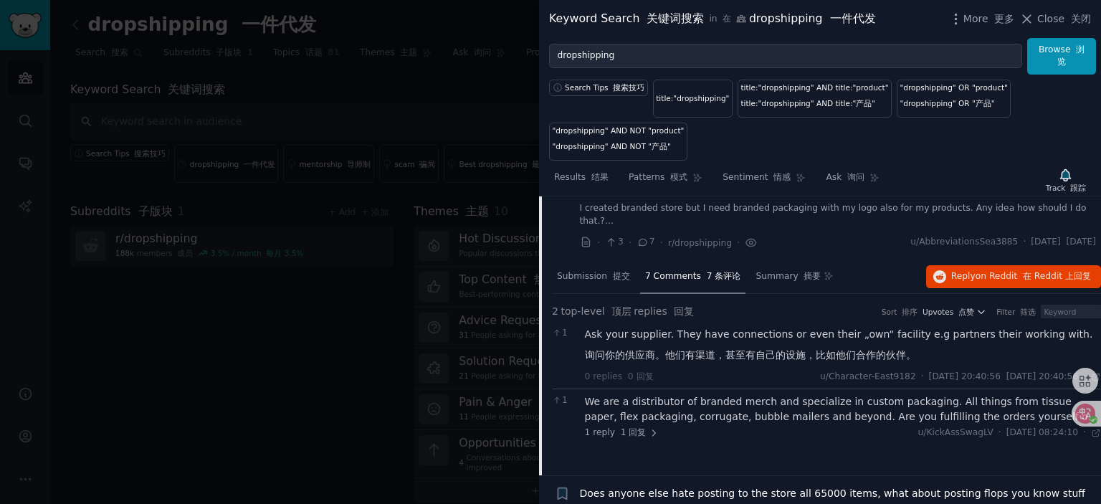
click at [665, 197] on span "Branded Packaging 品牌包装" at bounding box center [651, 189] width 143 height 15
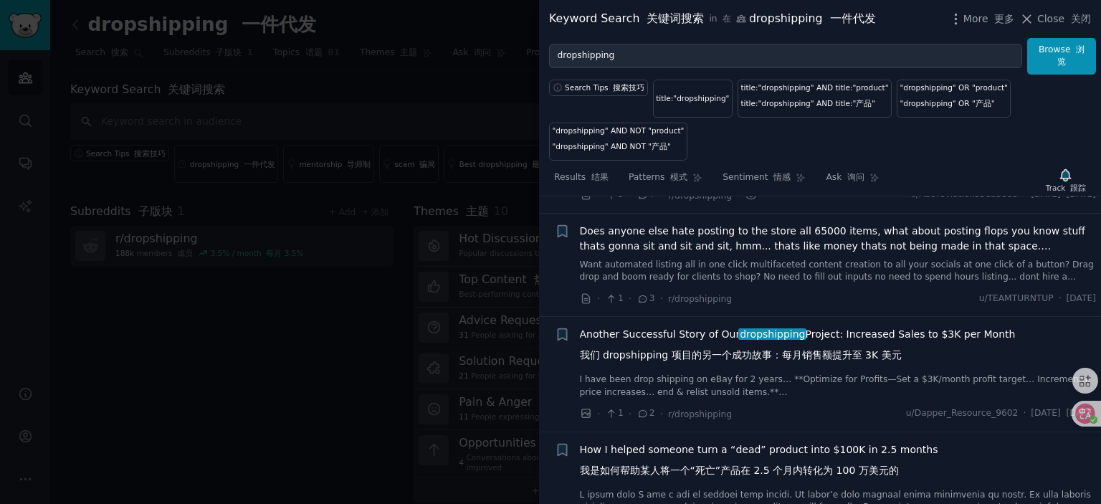
scroll to position [7692, 0]
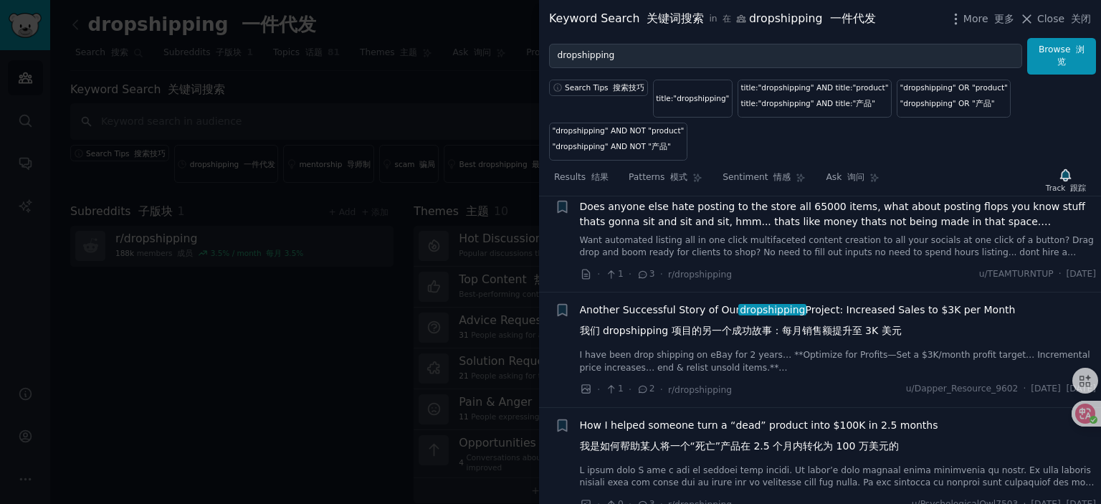
click at [690, 229] on span "Does anyone else hate posting to the store all 65000 items, what about posting …" at bounding box center [838, 214] width 517 height 30
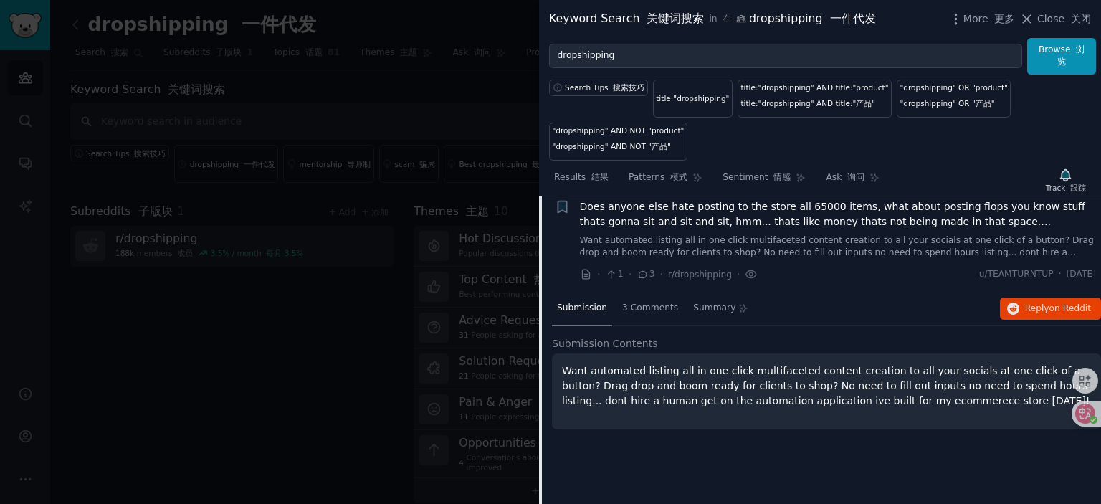
scroll to position [7720, 0]
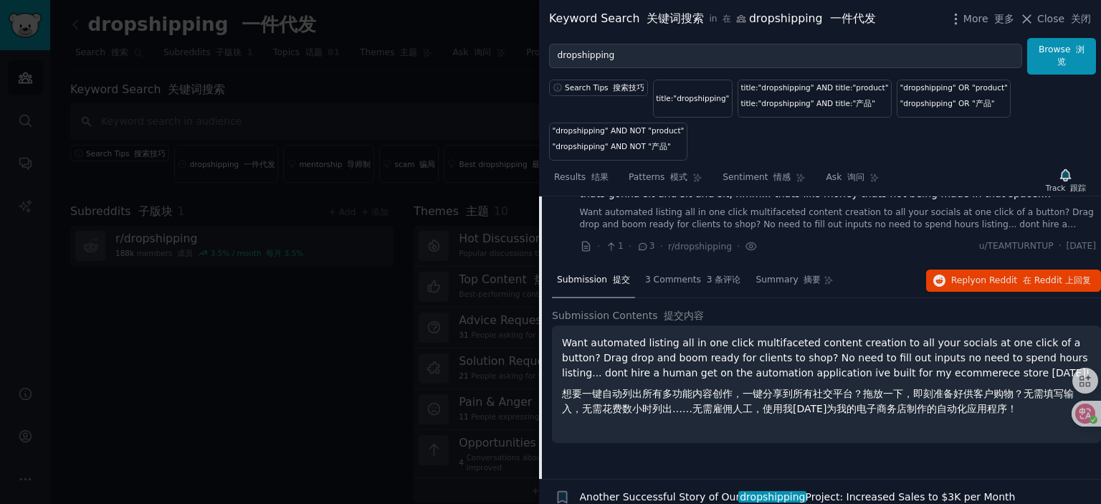
click at [707, 201] on span "Does anyone else hate posting to the store all 65000 items, what about posting …" at bounding box center [838, 186] width 517 height 30
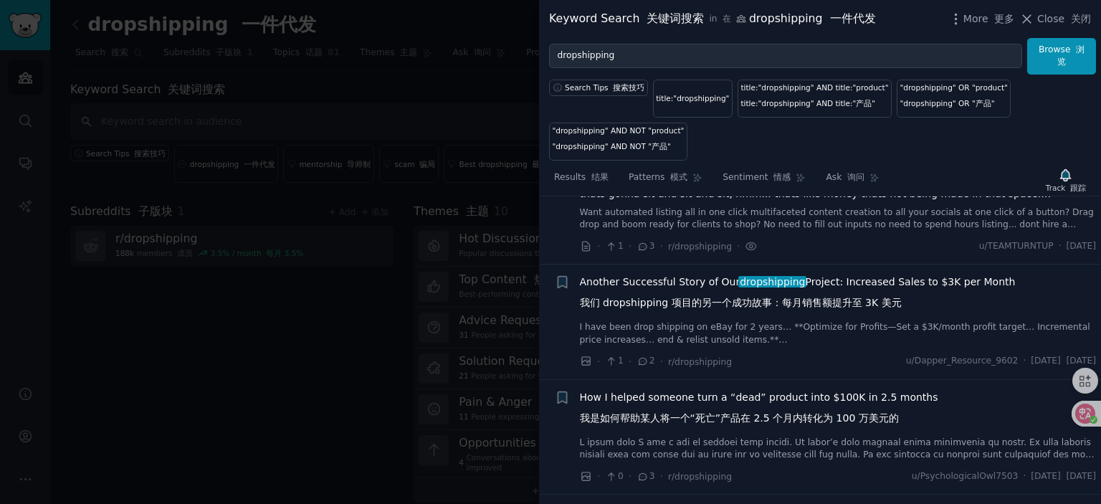
click at [709, 201] on span "Does anyone else hate posting to the store all 65000 items, what about posting …" at bounding box center [838, 186] width 517 height 30
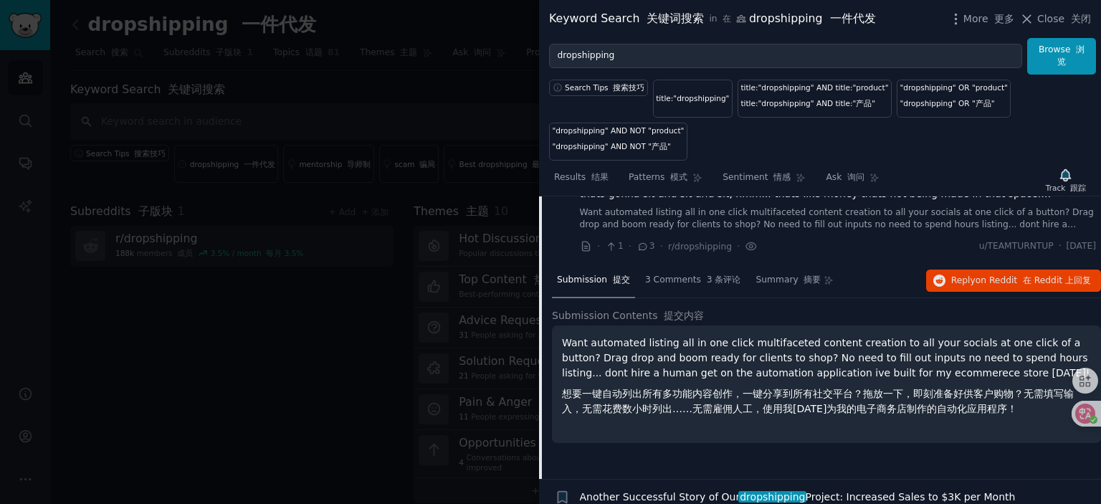
click at [709, 201] on span "Does anyone else hate posting to the store all 65000 items, what about posting …" at bounding box center [838, 186] width 517 height 30
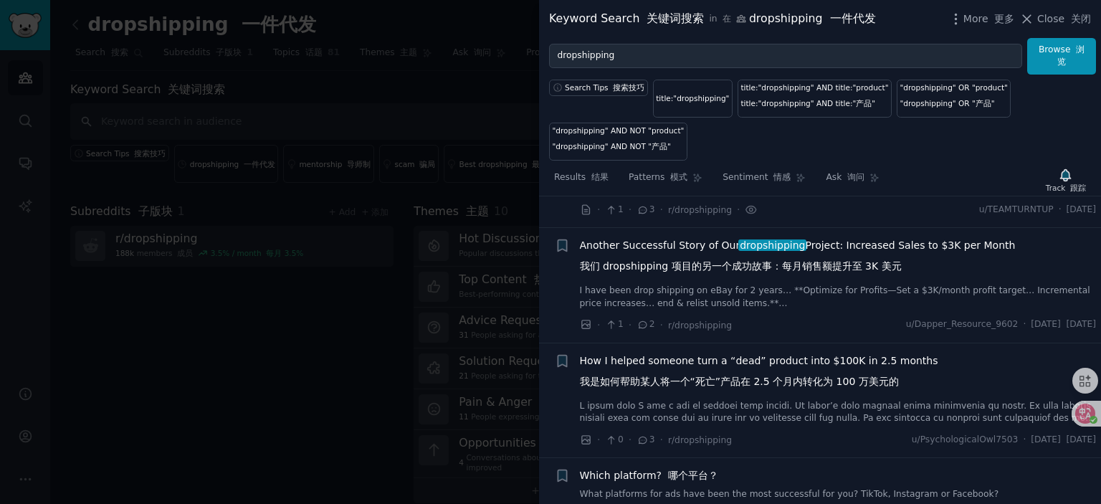
scroll to position [7792, 0]
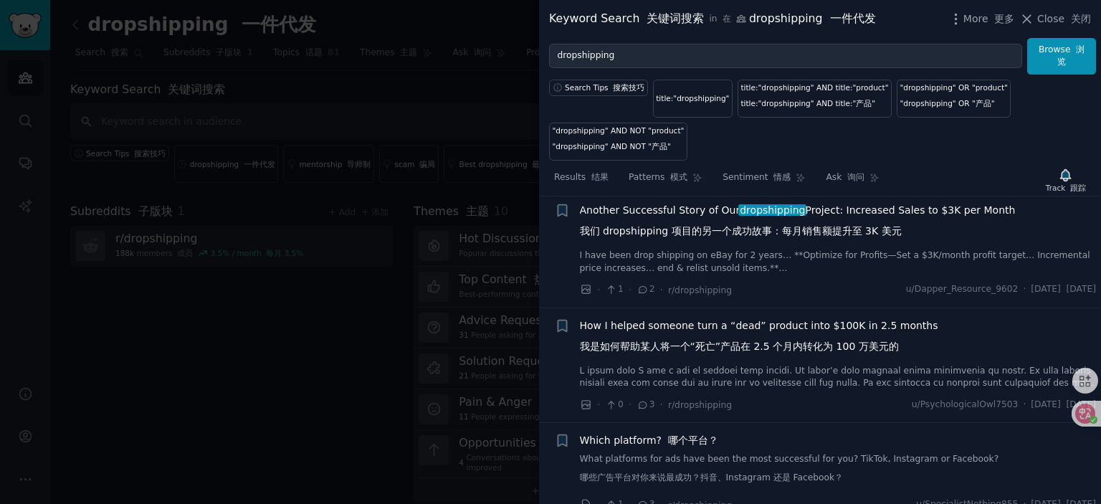
click at [669, 244] on span "Another Successful Story of Our dropshipping Project: Increased Sales to $3K pe…" at bounding box center [798, 224] width 436 height 42
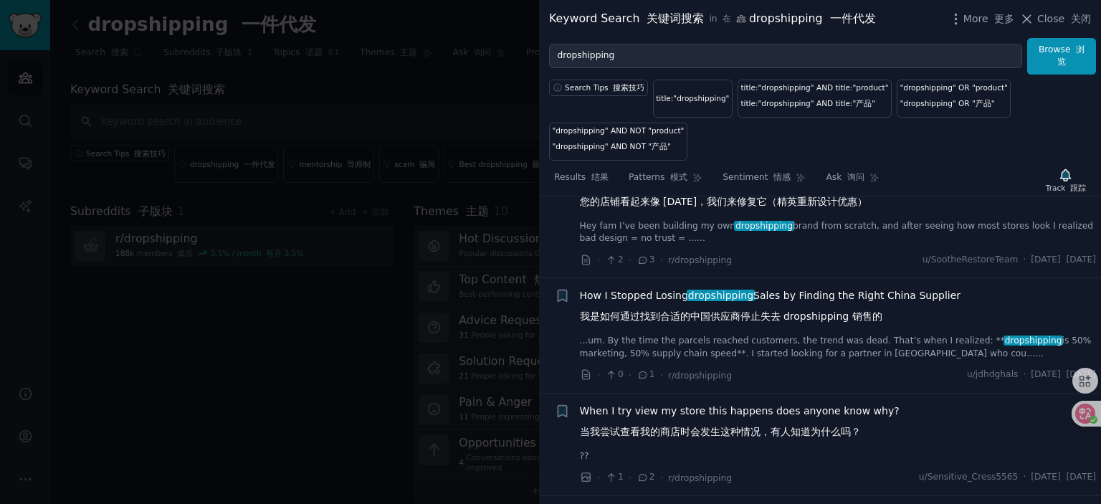
scroll to position [8611, 0]
click at [644, 323] on span "How I Stopped Losing dropshipping Sales by Finding the Right China Supplier 我是如…" at bounding box center [770, 308] width 381 height 42
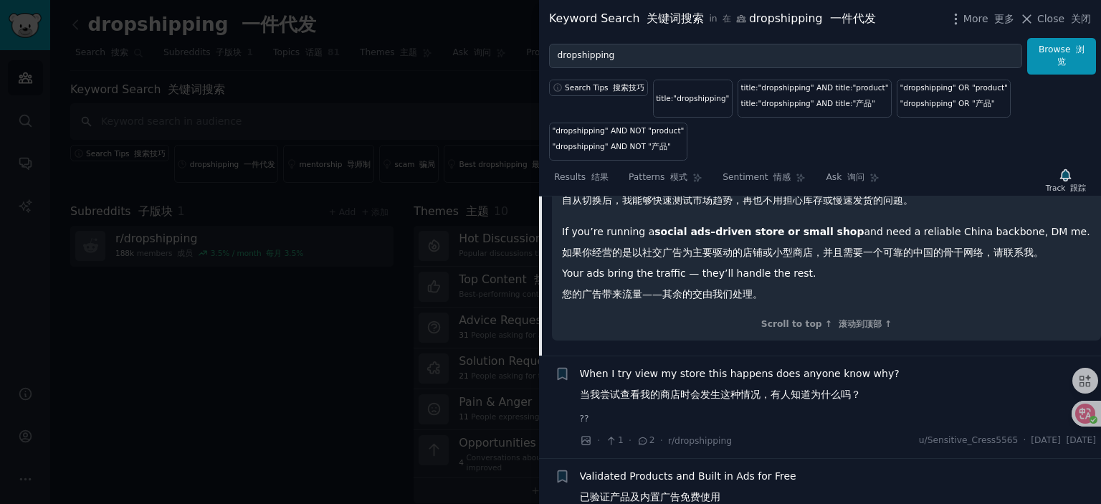
scroll to position [9056, 0]
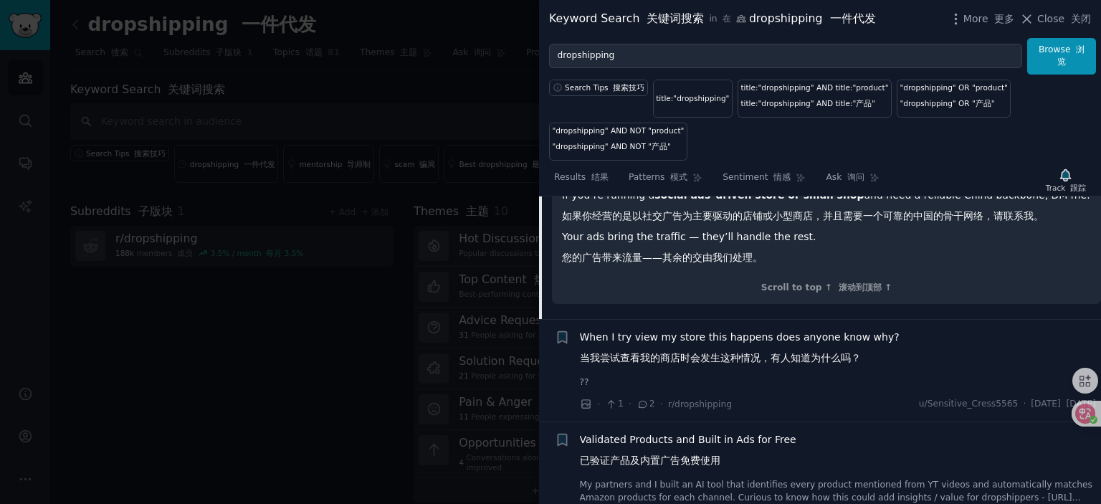
click at [696, 340] on span "When I try view my store this happens does anyone know why? 当我尝试查看我的商店时会发生这种情况，…" at bounding box center [740, 351] width 320 height 42
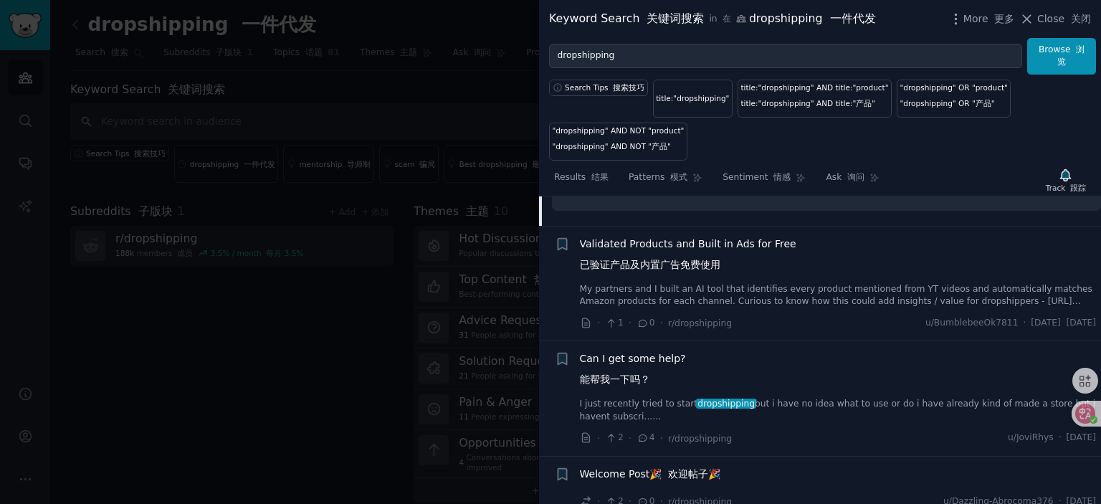
scroll to position [8956, 0]
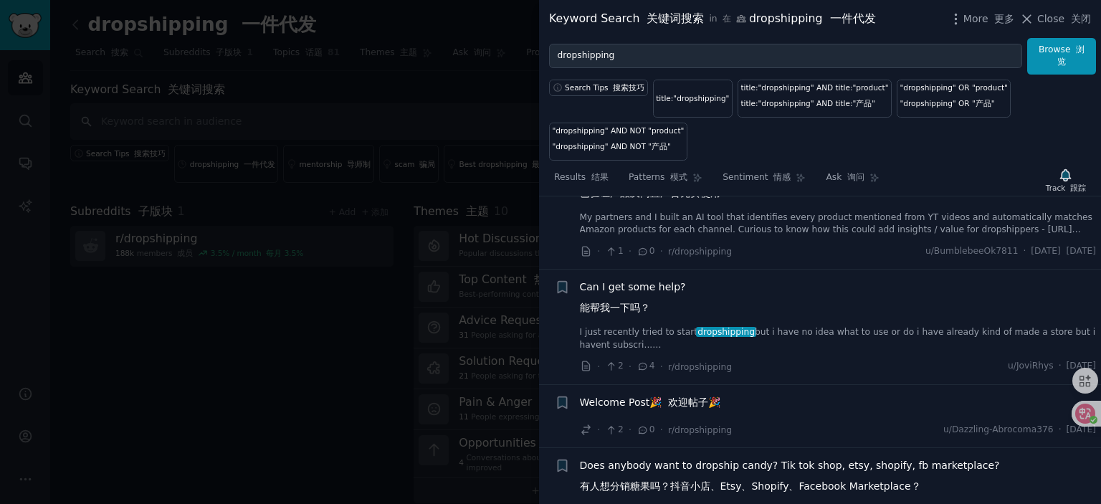
click at [619, 320] on span "Can I get some help? 能帮我一下吗？" at bounding box center [633, 300] width 106 height 42
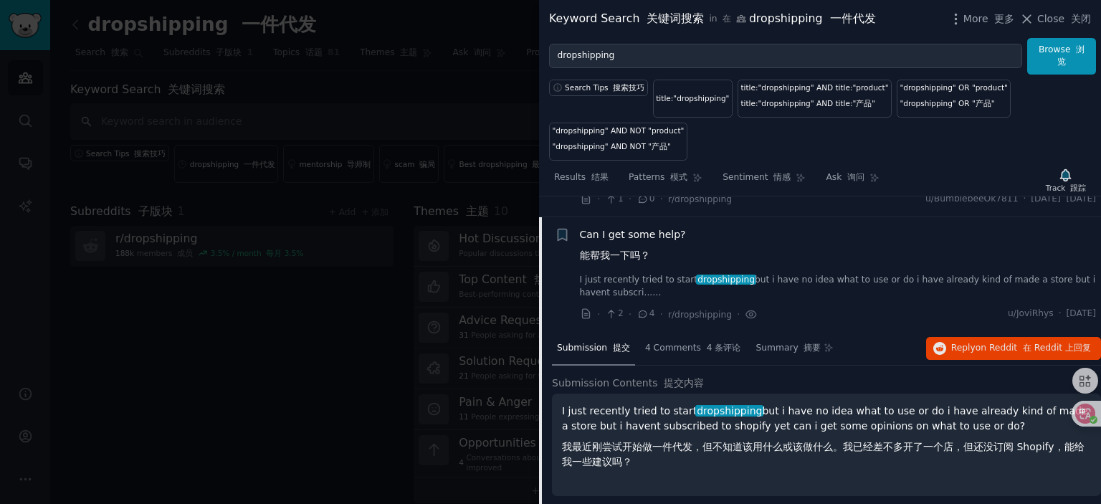
scroll to position [8528, 0]
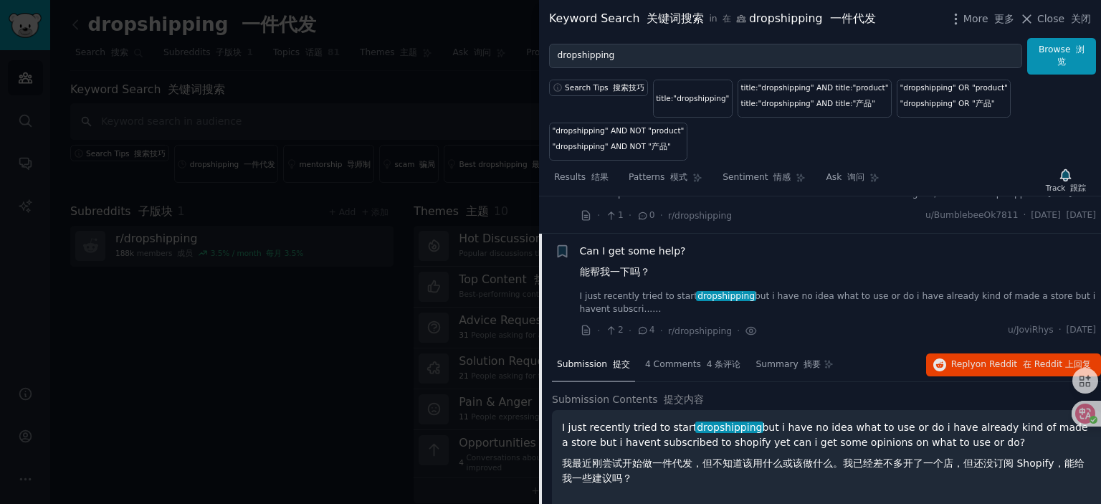
click at [642, 284] on span "Can I get some help? 能帮我一下吗？" at bounding box center [633, 265] width 106 height 42
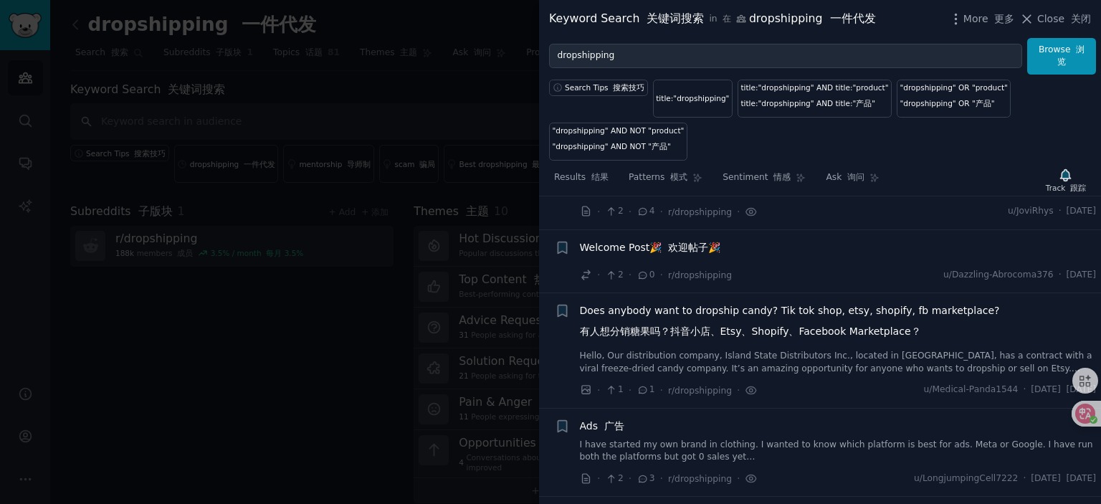
scroll to position [8672, 0]
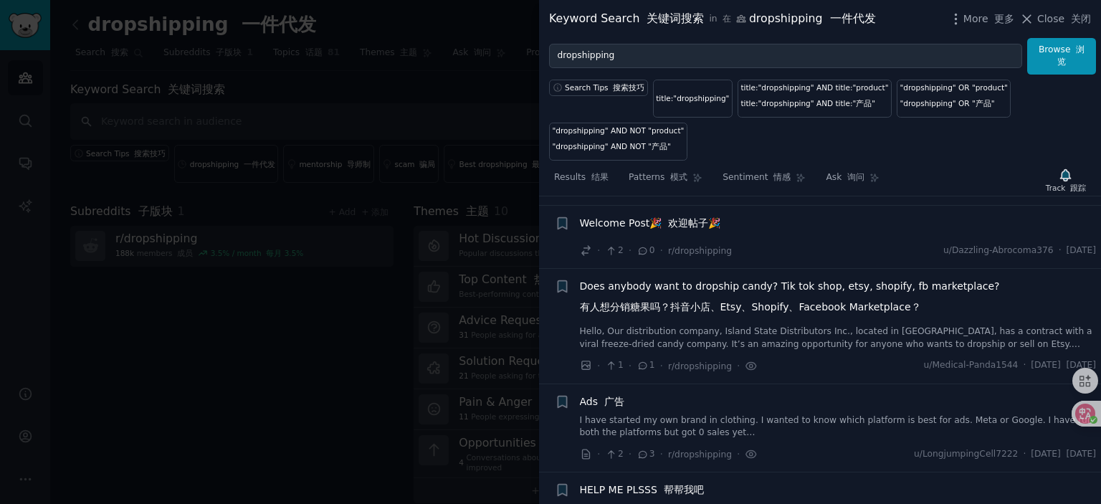
click at [618, 231] on span "Welcome Post🎉 欢迎帖子🎉" at bounding box center [650, 223] width 141 height 15
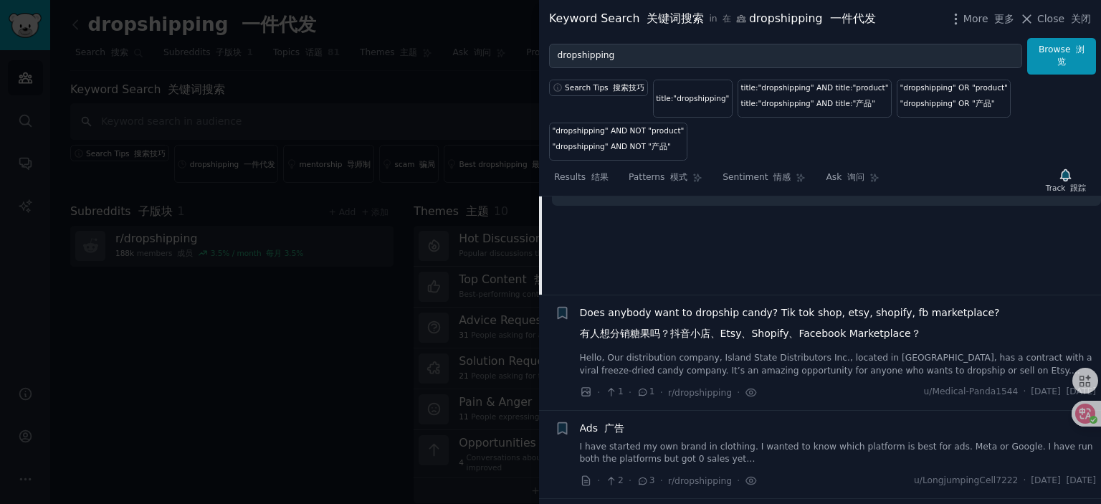
scroll to position [8930, 0]
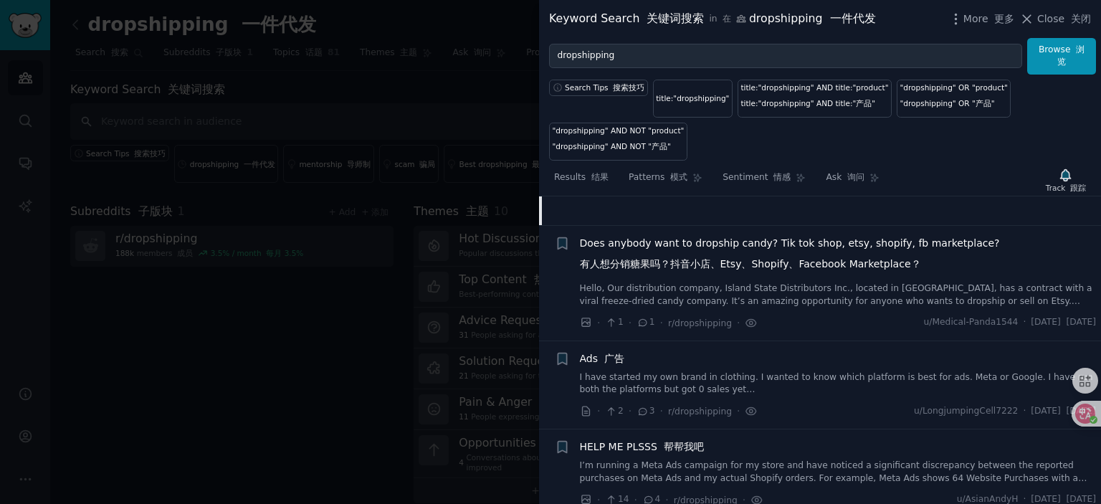
click at [708, 277] on span "Does anybody want to dropship candy? Tik tok shop, etsy, shopify, fb marketplac…" at bounding box center [790, 257] width 420 height 42
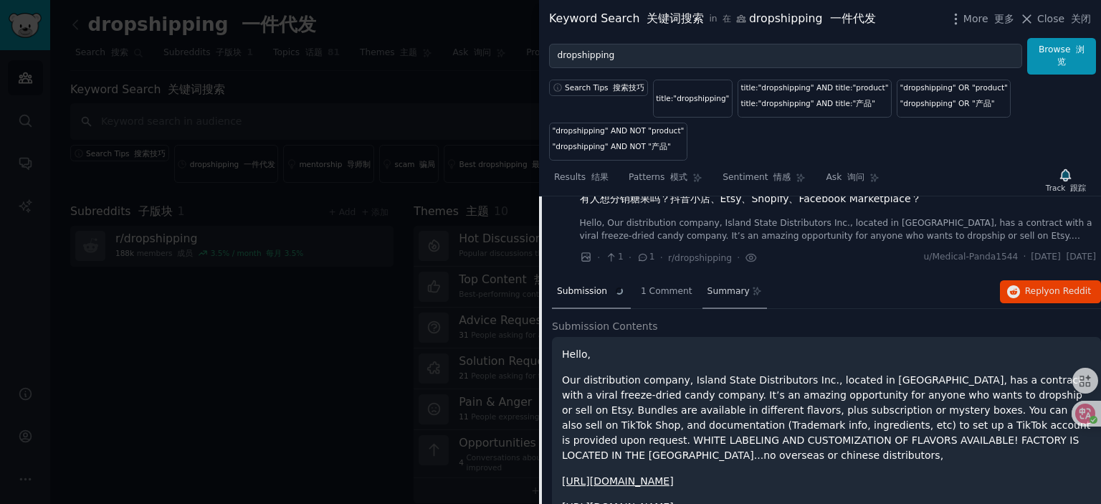
scroll to position [8778, 0]
click at [694, 214] on span "Does anybody want to dropship candy? Tik tok shop, etsy, shopify, fb marketplac…" at bounding box center [790, 193] width 420 height 42
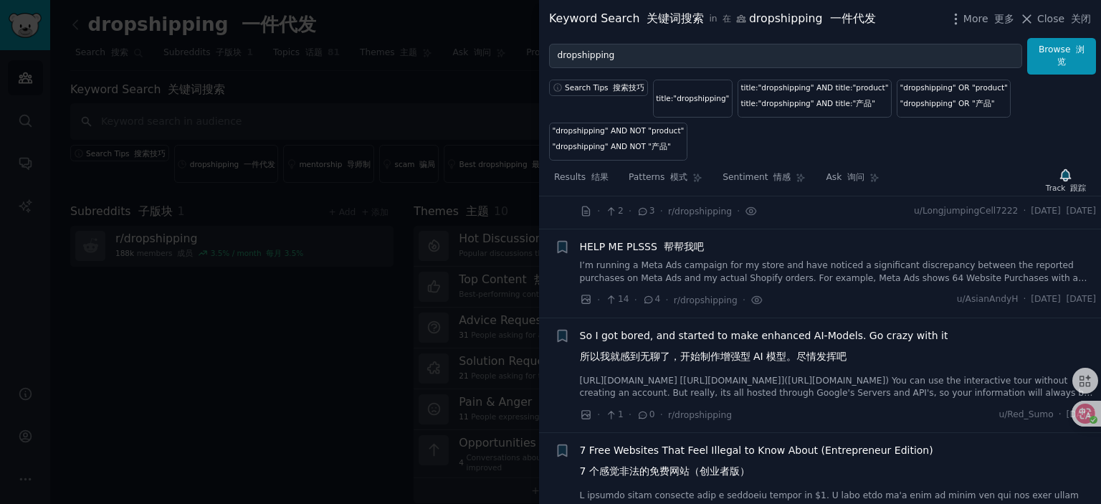
scroll to position [8922, 0]
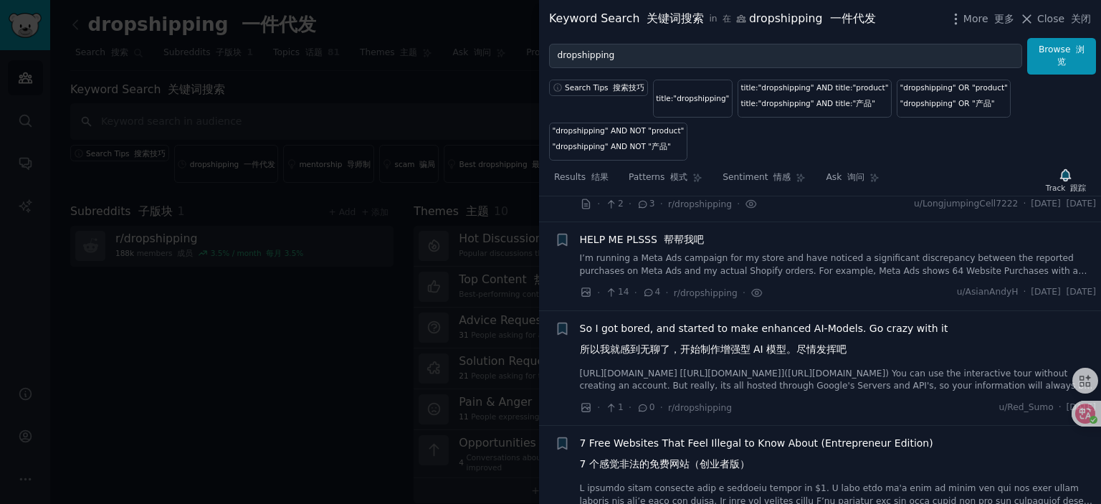
click at [638, 247] on span "HELP ME PLSSS 帮帮我吧" at bounding box center [642, 239] width 124 height 15
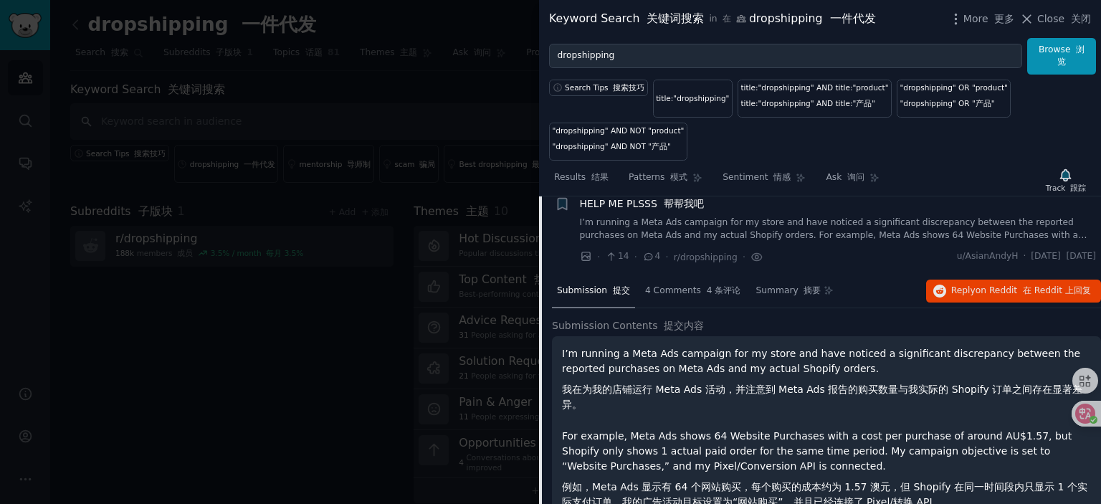
scroll to position [8838, 0]
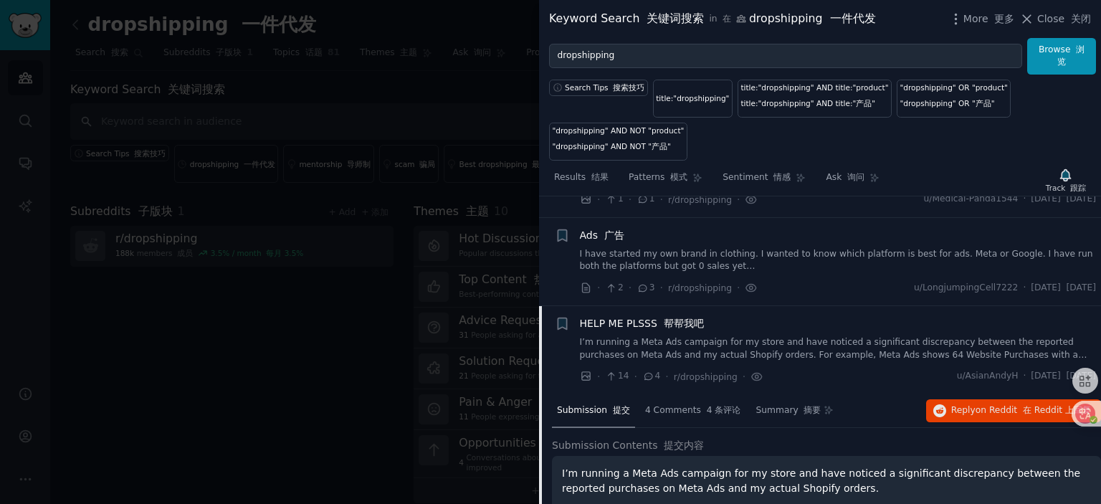
click at [650, 331] on span "HELP ME PLSSS 帮帮我吧" at bounding box center [642, 323] width 124 height 15
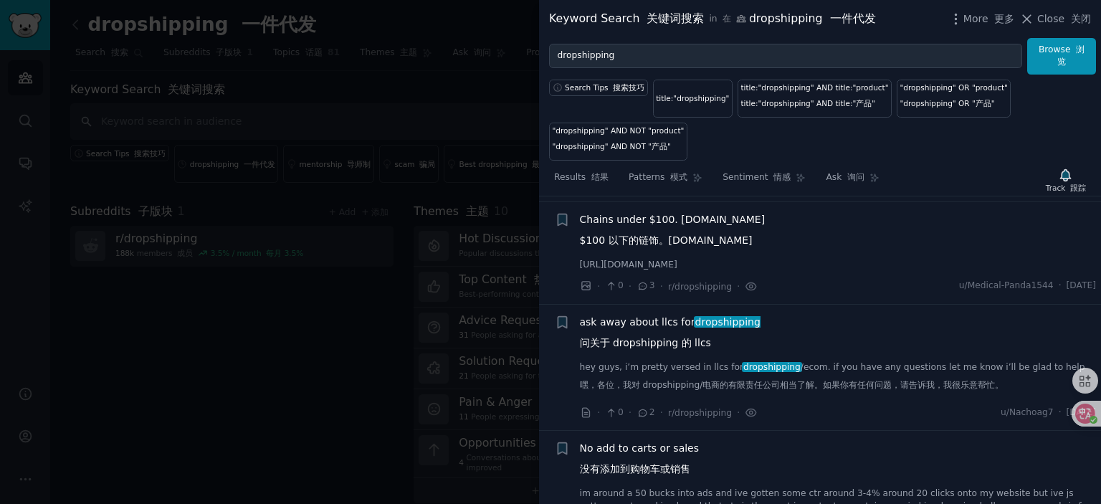
scroll to position [10340, 0]
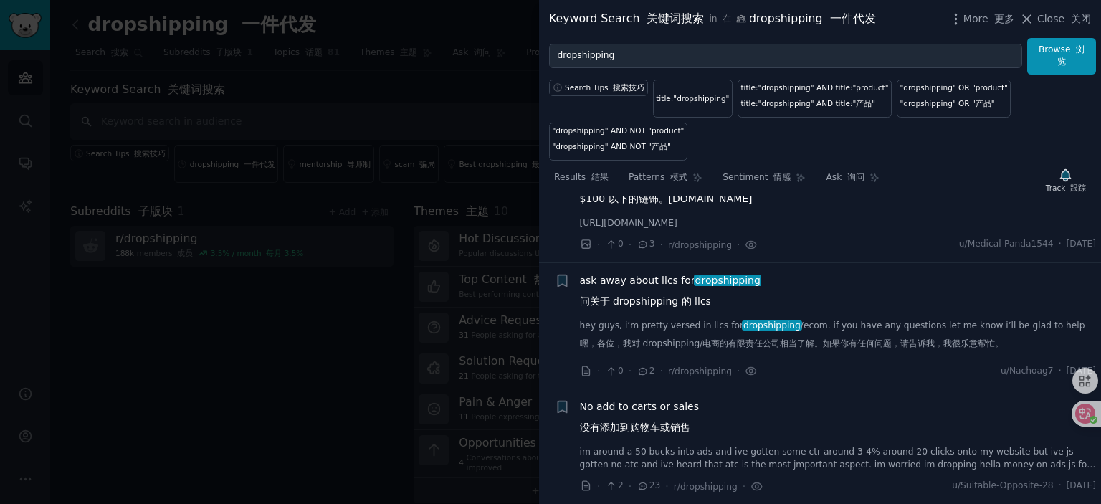
drag, startPoint x: 661, startPoint y: 403, endPoint x: 685, endPoint y: 380, distance: 34.0
click at [662, 403] on span "No add to carts or sales 没有添加到购物车或销售" at bounding box center [640, 420] width 120 height 42
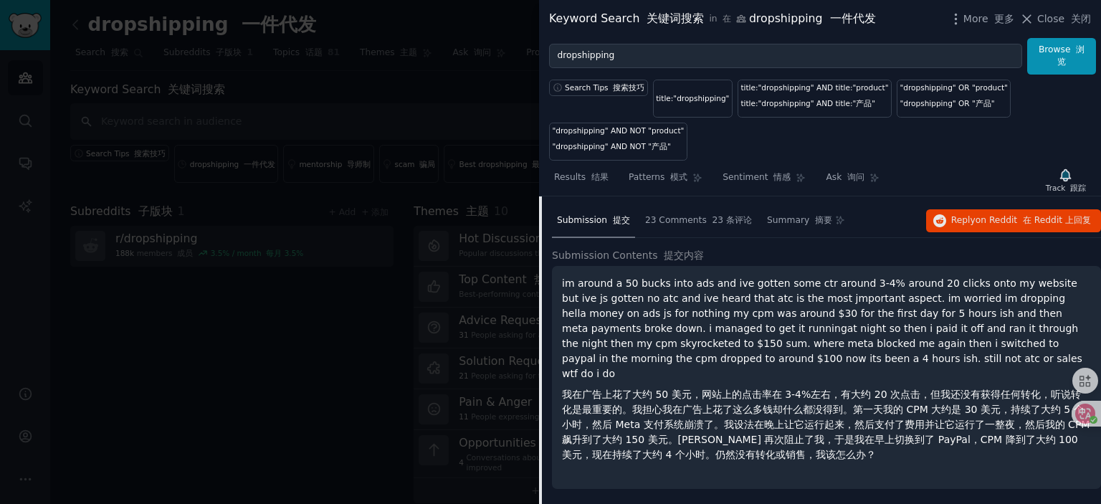
scroll to position [10409, 0]
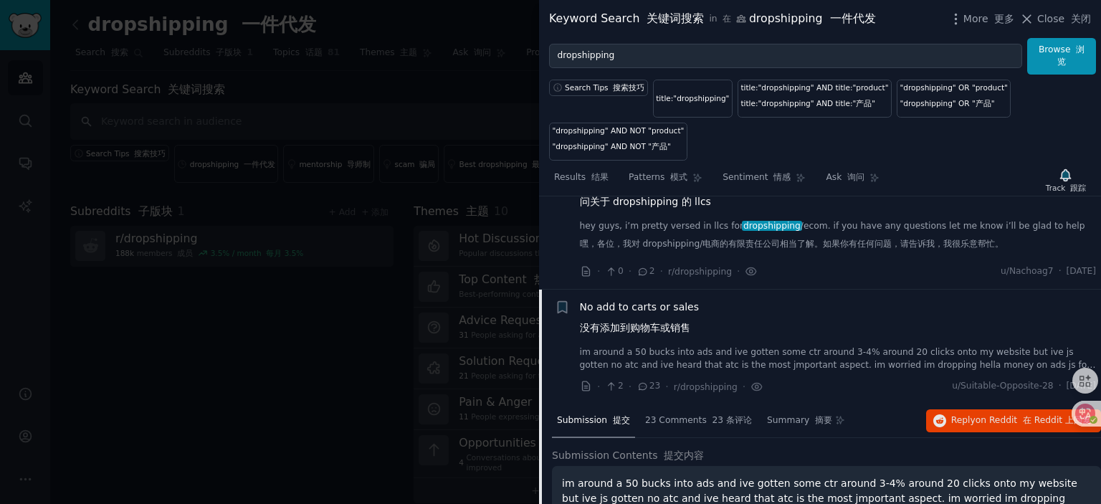
click at [651, 340] on span "No add to carts or sales 没有添加到购物车或销售" at bounding box center [640, 321] width 120 height 42
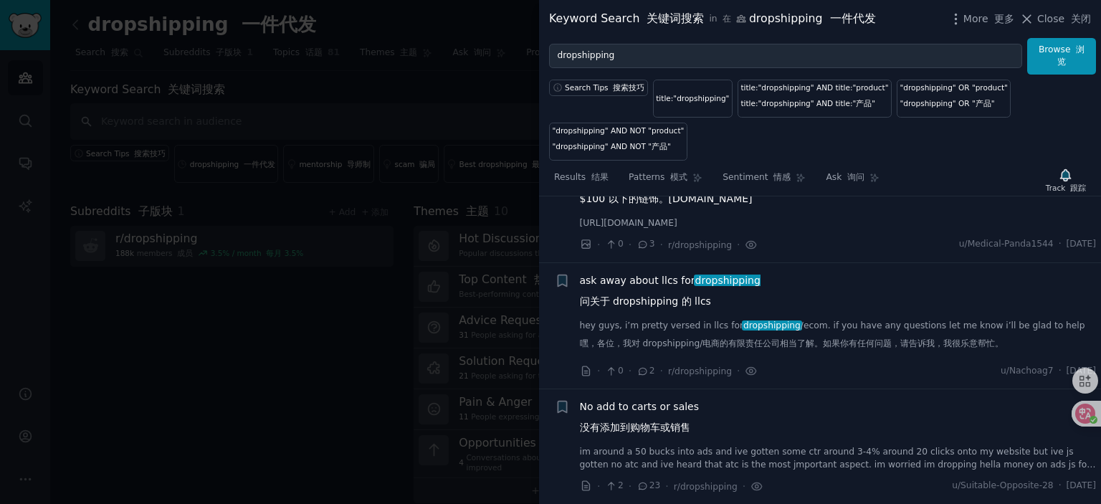
scroll to position [10340, 0]
